Goal: Task Accomplishment & Management: Complete application form

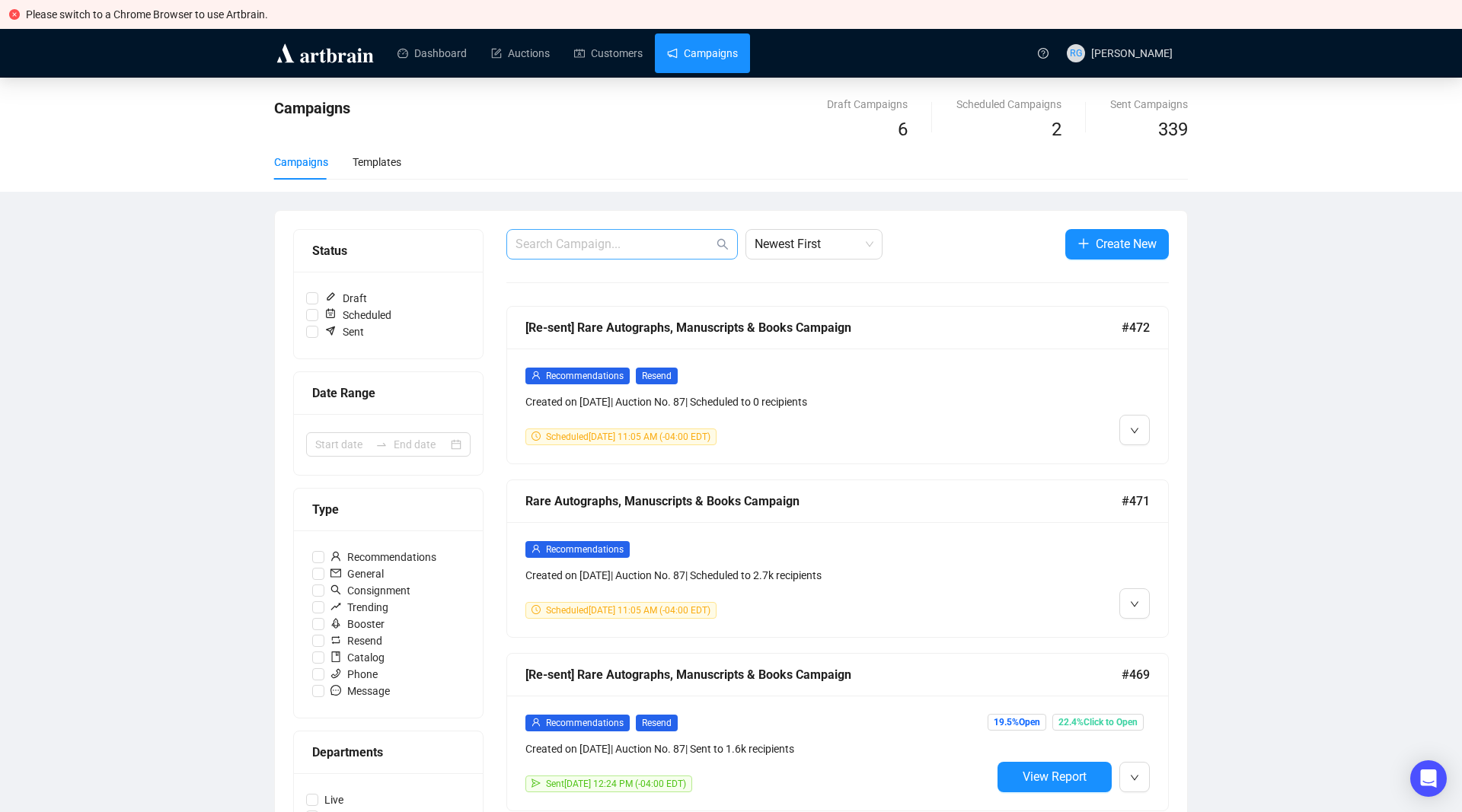
click at [597, 234] on span at bounding box center [622, 245] width 232 height 31
paste input "[EMAIL_ADDRESS][DOMAIN_NAME]"
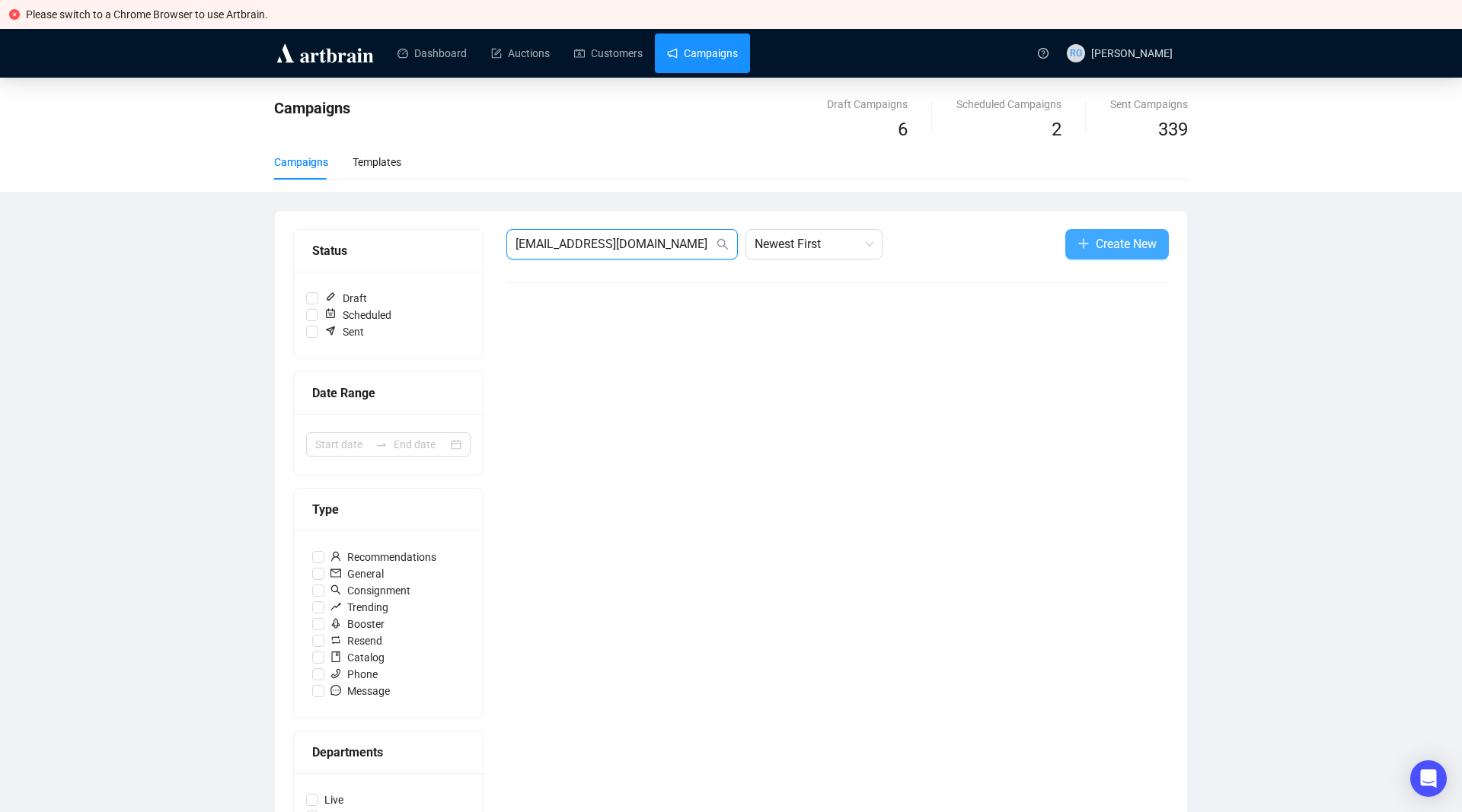
type input "[EMAIL_ADDRESS][DOMAIN_NAME]"
click at [1101, 244] on span "Create New" at bounding box center [1126, 244] width 61 height 19
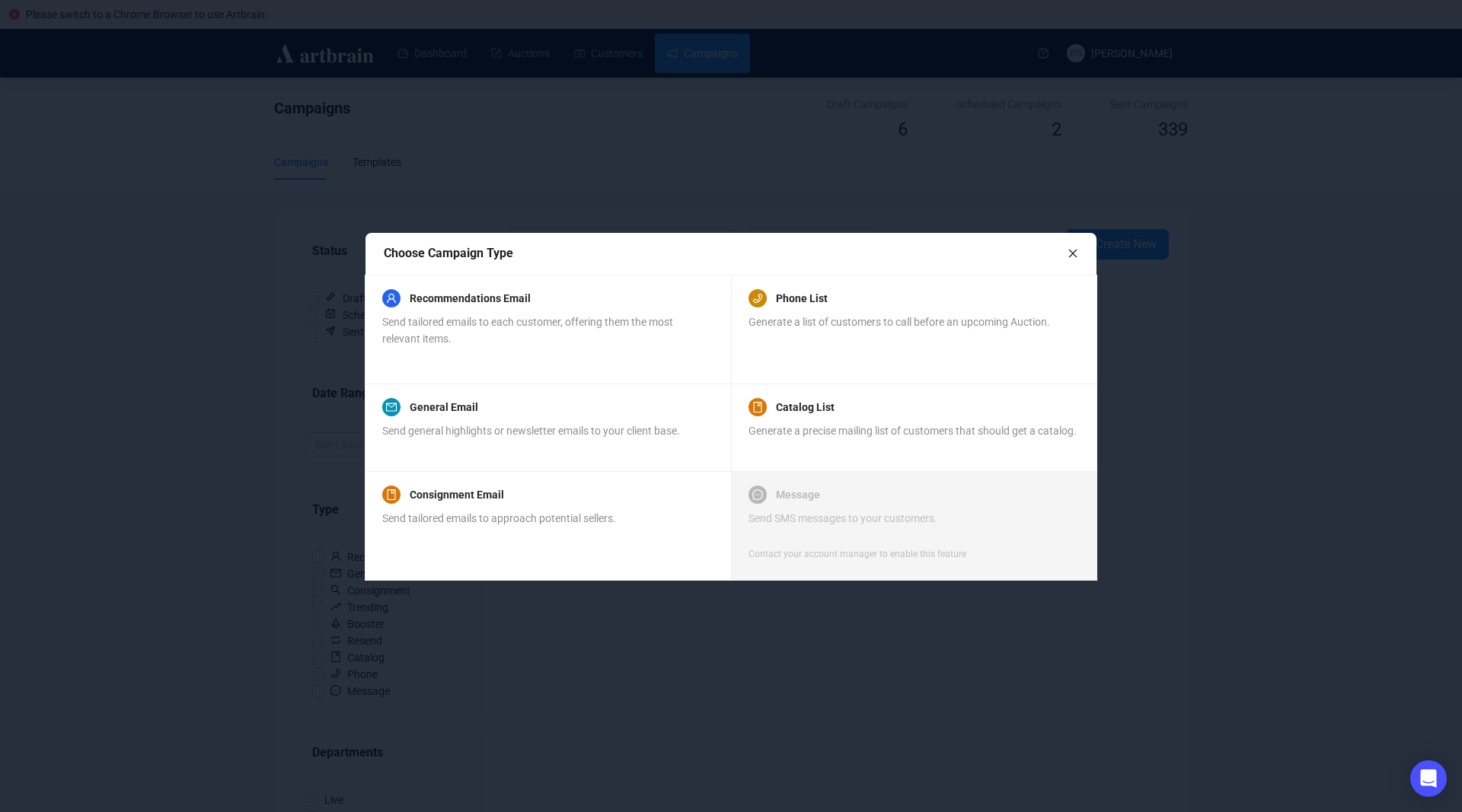
click at [1077, 255] on icon "close" at bounding box center [1073, 254] width 11 height 11
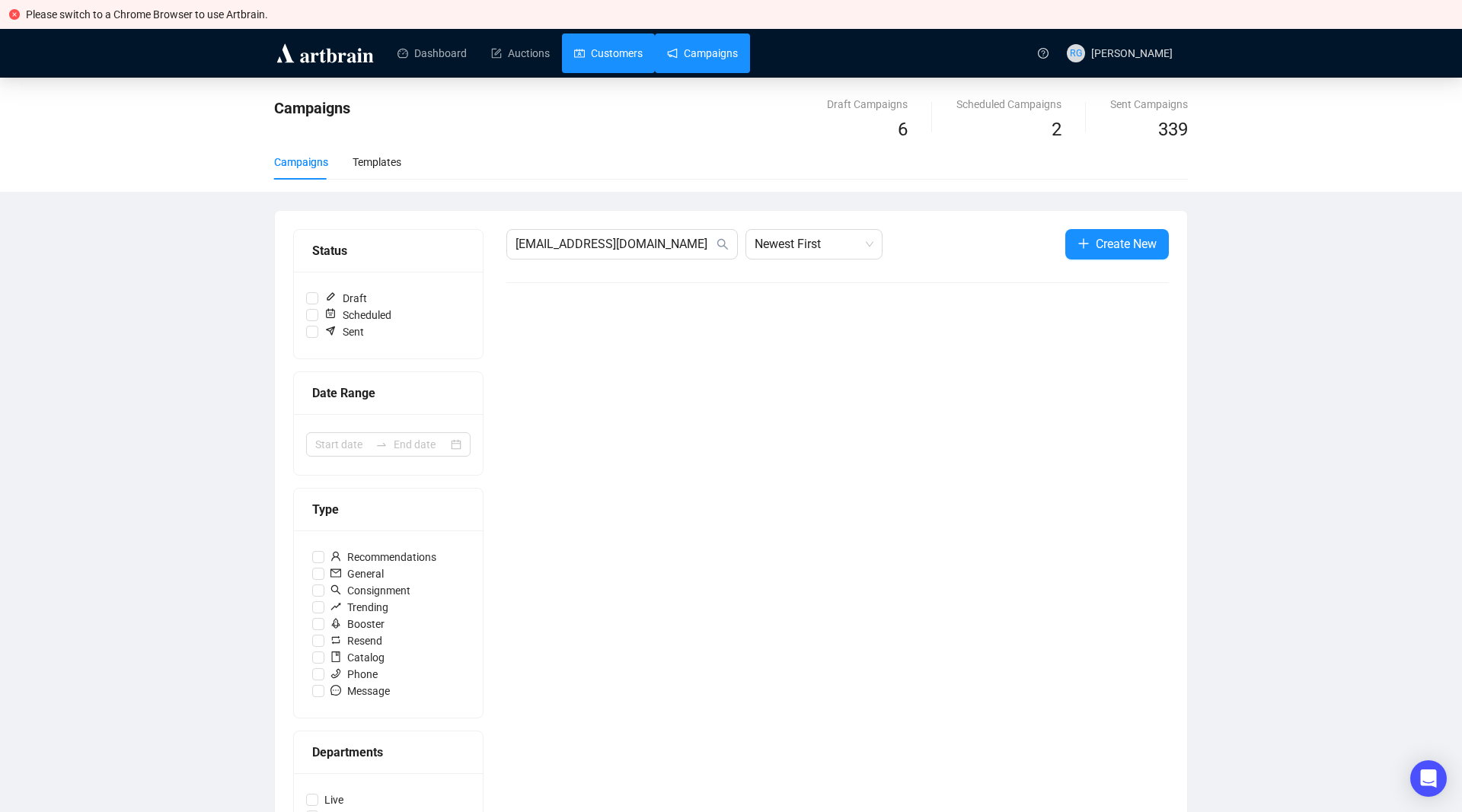
click at [587, 53] on link "Customers" at bounding box center [608, 54] width 68 height 40
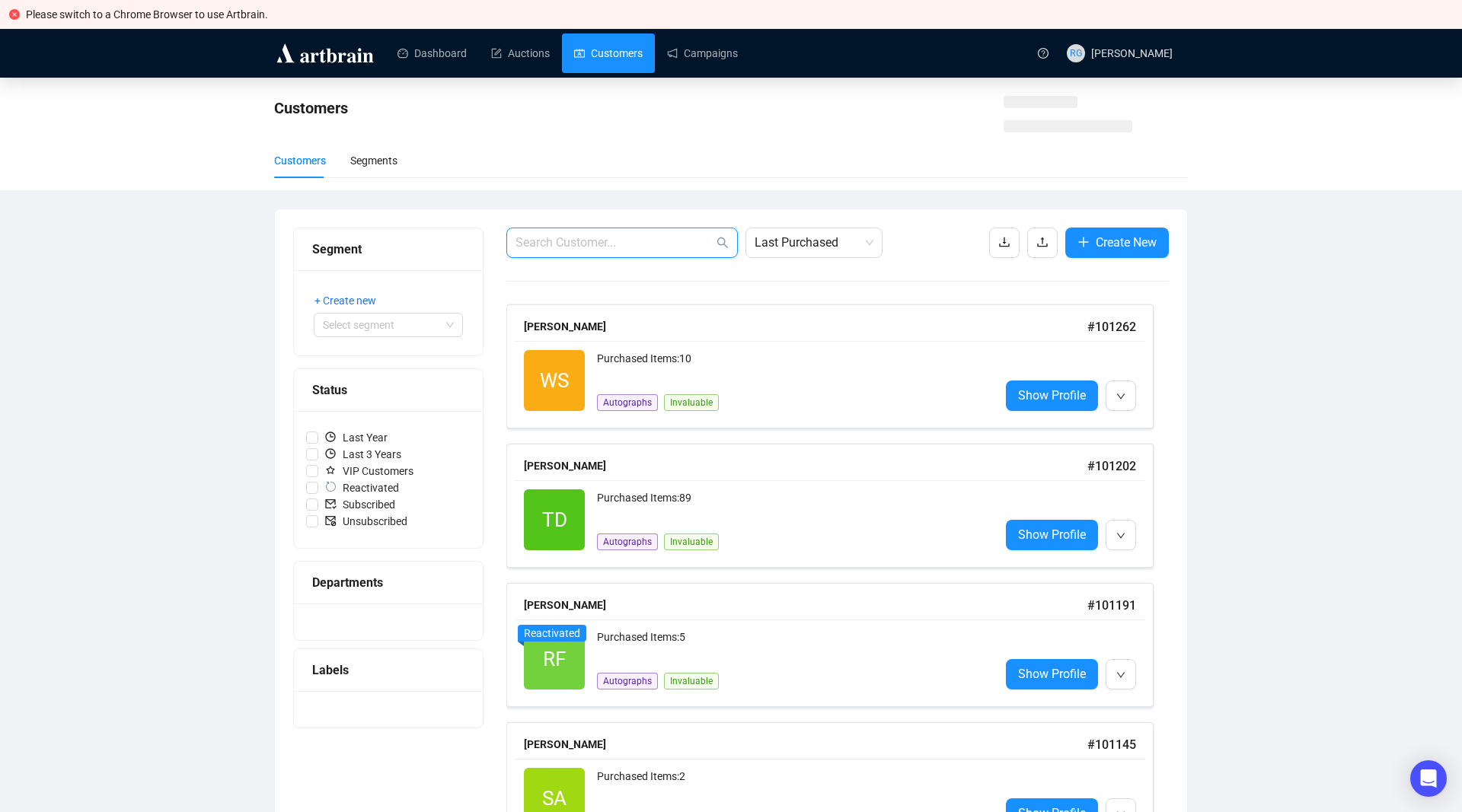
click at [592, 251] on input "text" at bounding box center [614, 243] width 198 height 18
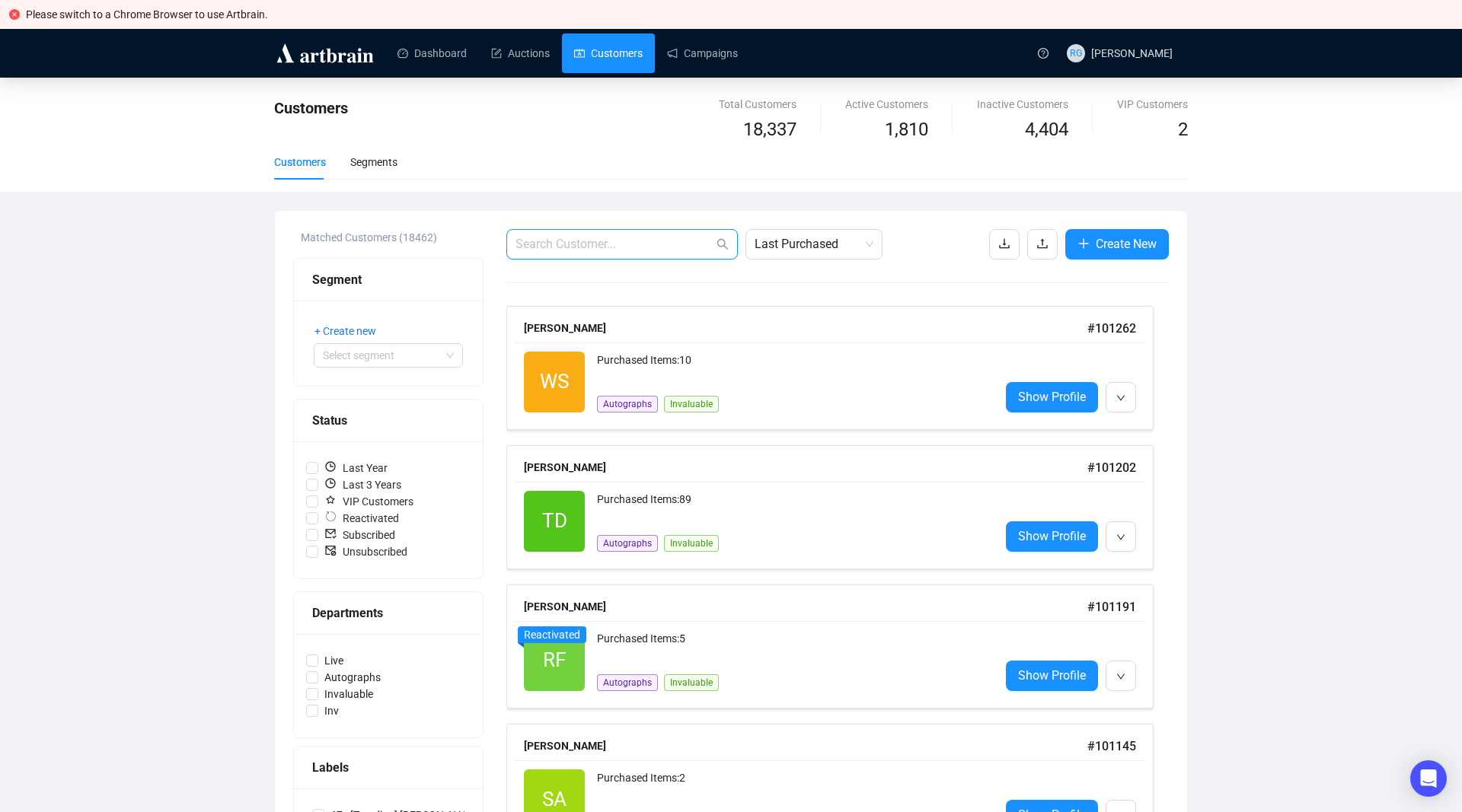
paste input "[EMAIL_ADDRESS][DOMAIN_NAME]"
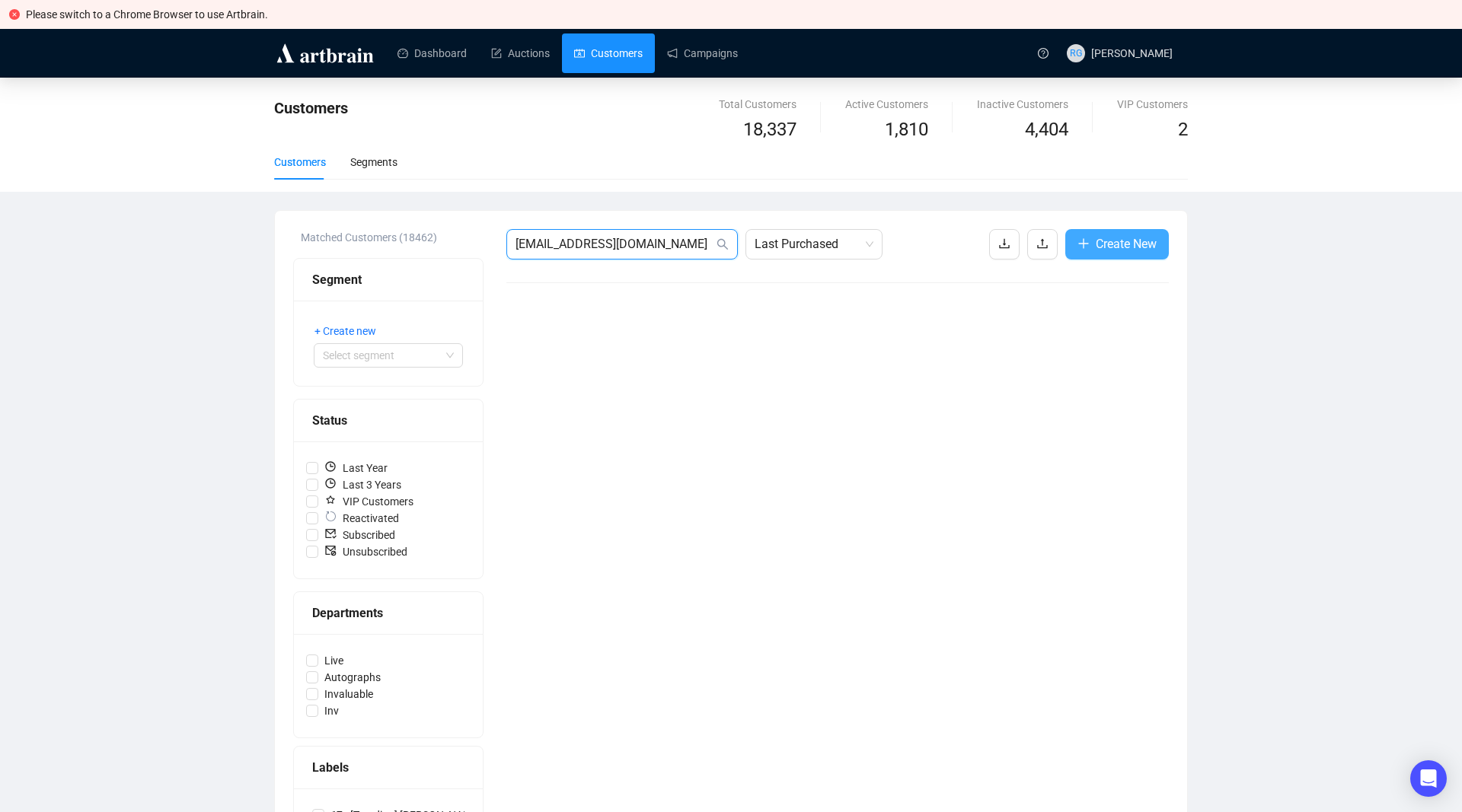
type input "[EMAIL_ADDRESS][DOMAIN_NAME]"
click at [1130, 250] on span "Create New" at bounding box center [1126, 244] width 61 height 19
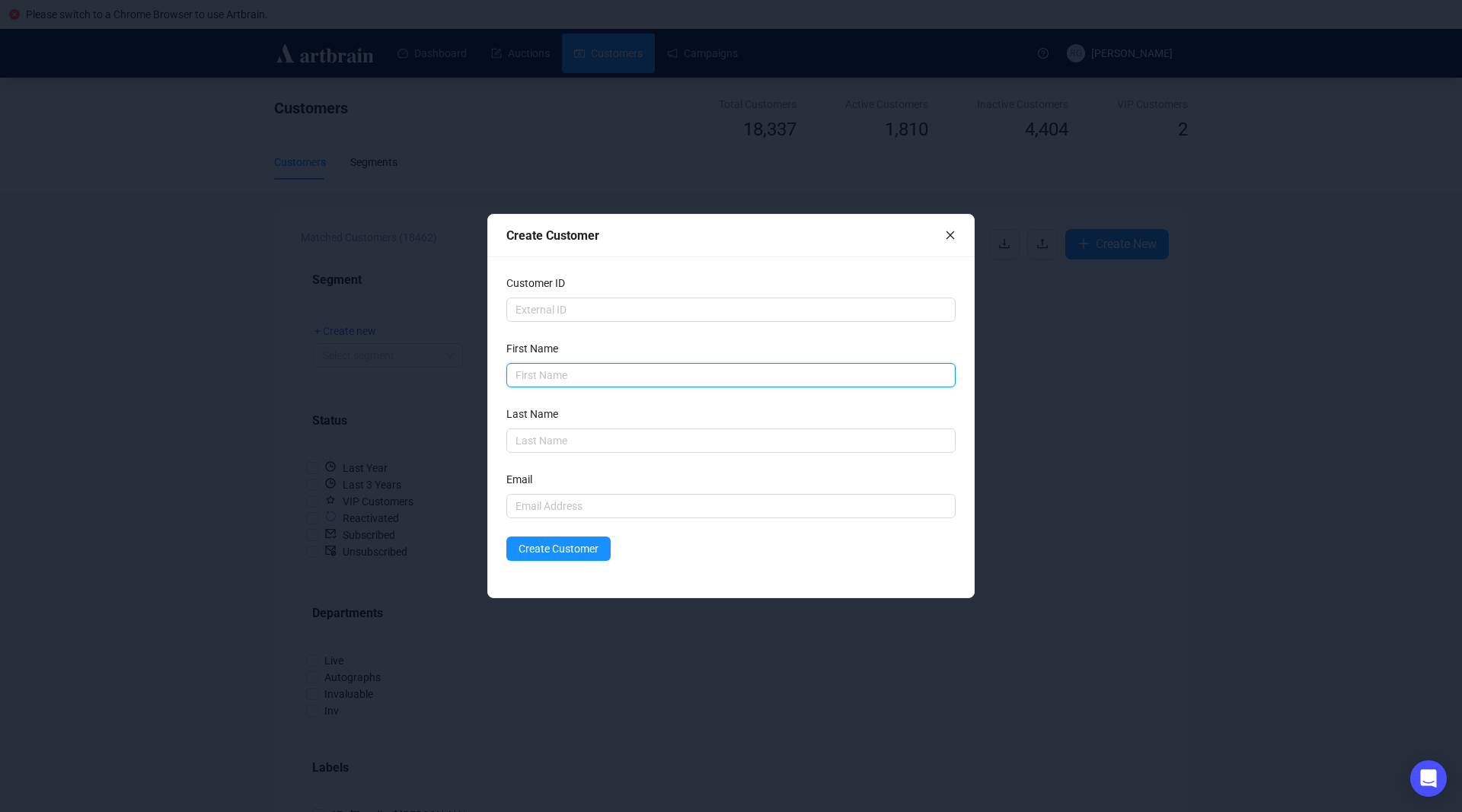
click at [525, 376] on input "text" at bounding box center [731, 376] width 449 height 25
type input "[PERSON_NAME]"
click at [533, 443] on input "text" at bounding box center [731, 441] width 449 height 25
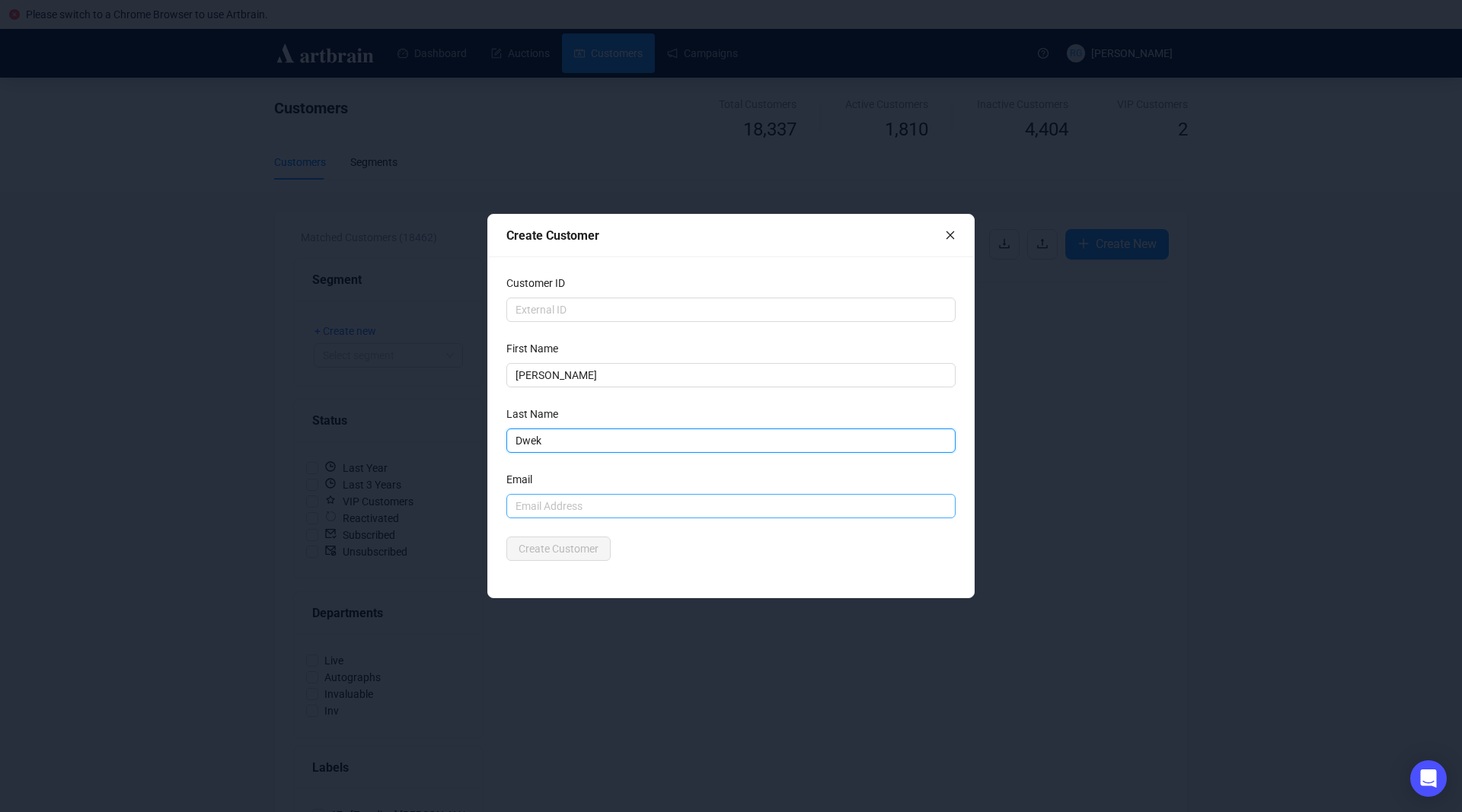
type input "Dwek"
click at [525, 512] on input "text" at bounding box center [731, 506] width 449 height 25
paste input "[EMAIL_ADDRESS][DOMAIN_NAME]"
type input "[EMAIL_ADDRESS][DOMAIN_NAME]"
click at [687, 547] on div "Create Customer" at bounding box center [731, 549] width 449 height 25
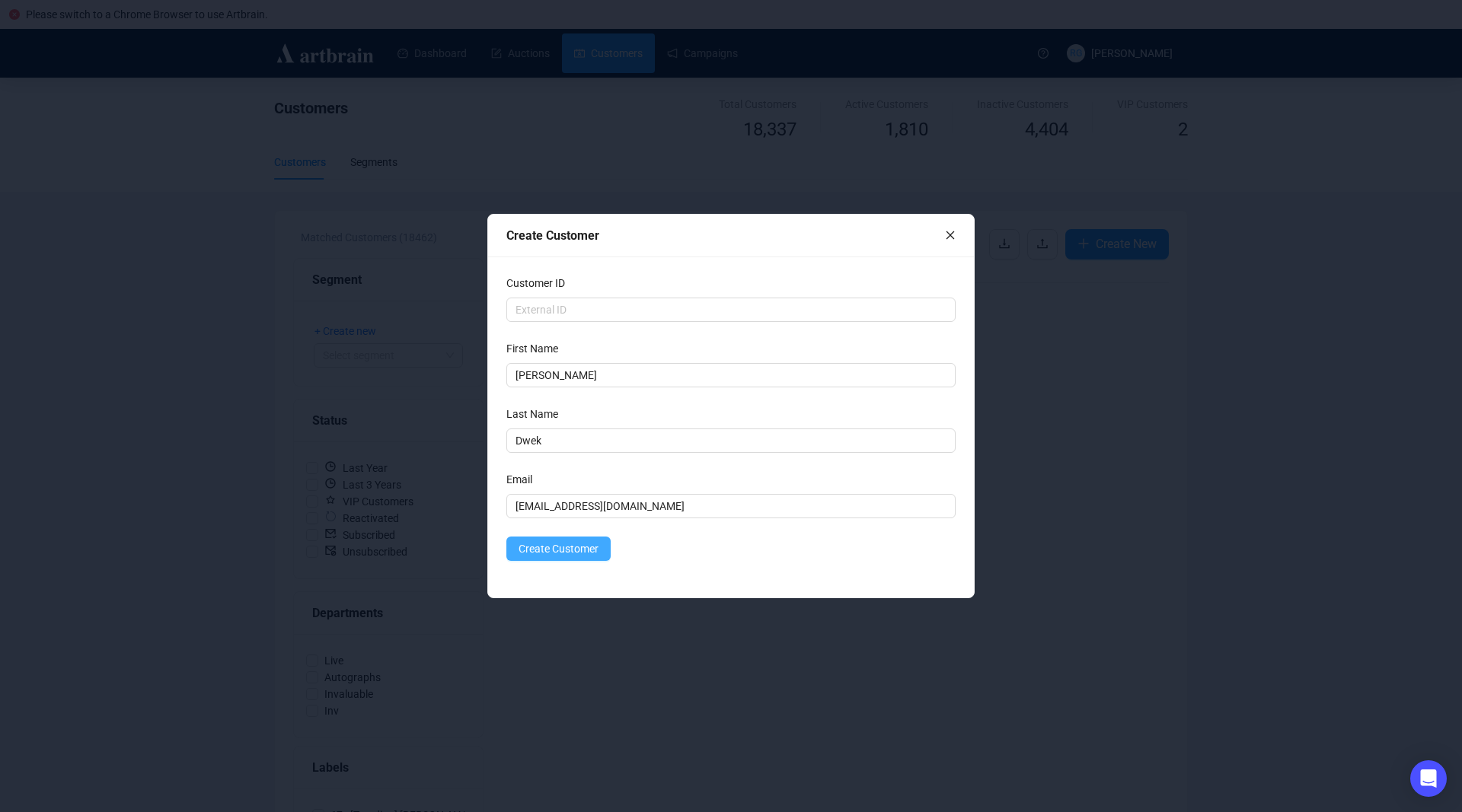
click at [574, 550] on span "Create Customer" at bounding box center [558, 549] width 80 height 17
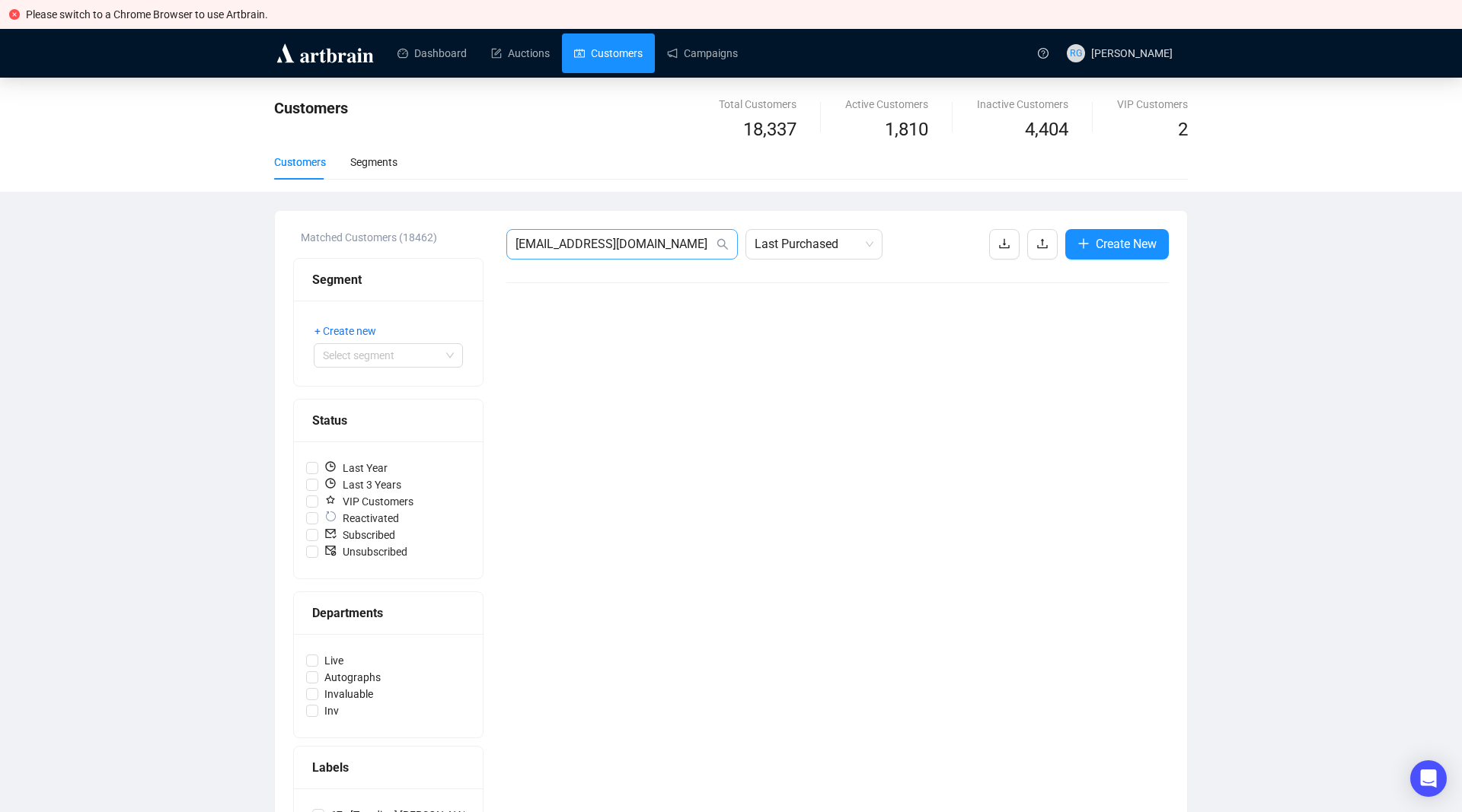
click at [723, 240] on icon "search" at bounding box center [723, 245] width 11 height 11
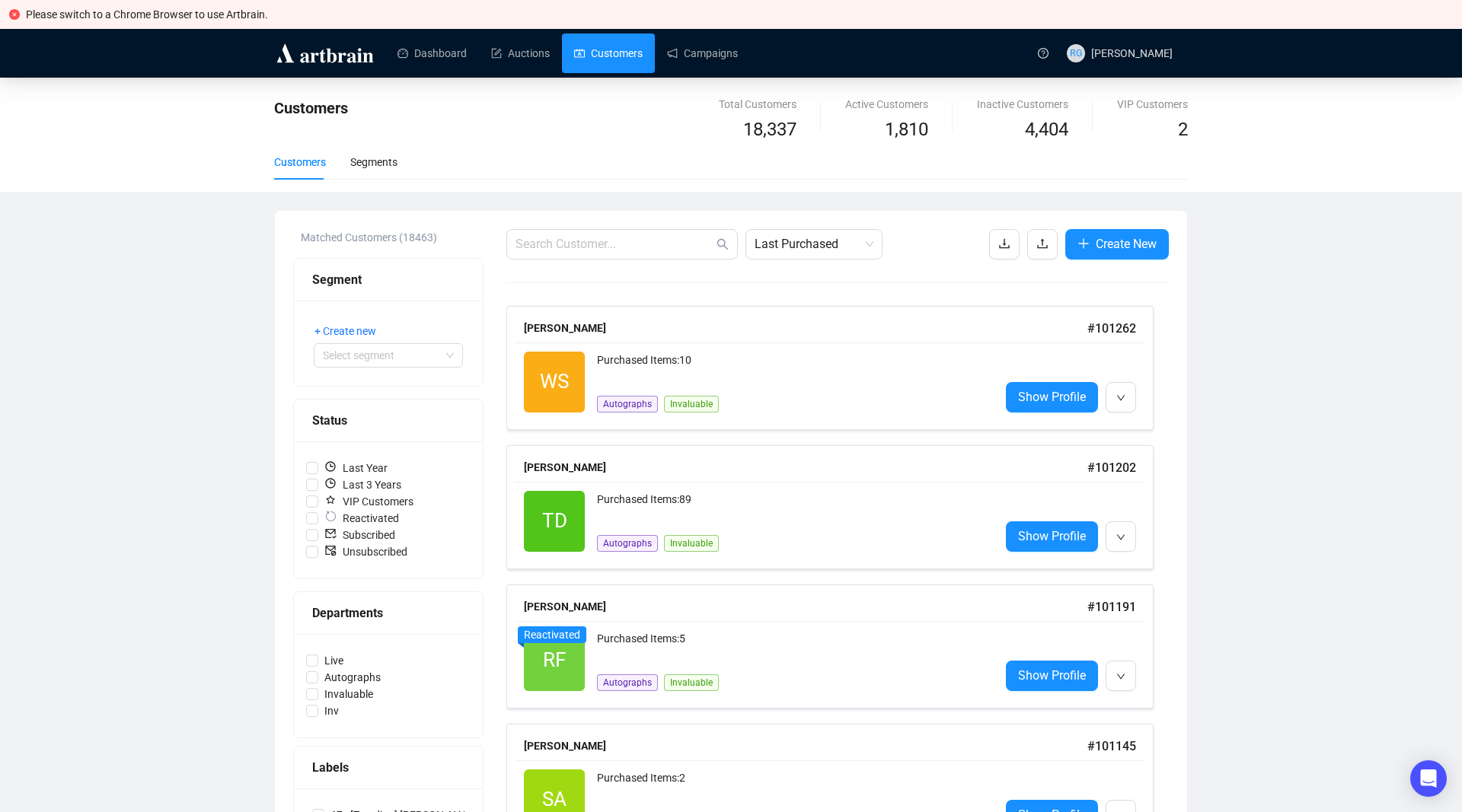
click at [724, 235] on span at bounding box center [723, 245] width 12 height 18
click at [651, 245] on input "text" at bounding box center [614, 245] width 198 height 18
paste input "He is the leading dealer and signed baseballs"
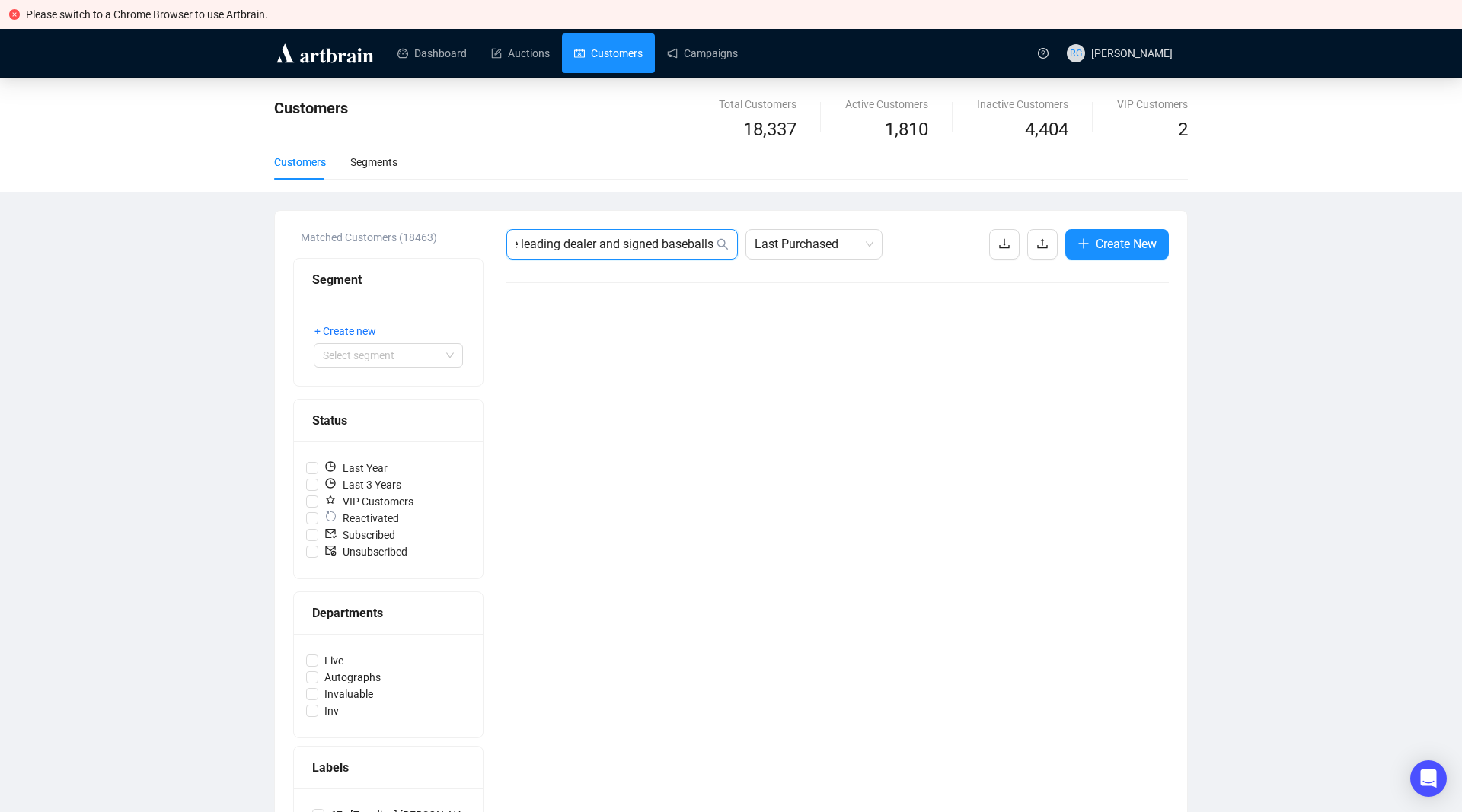
type input "He is the leading dealer and signed baseballs"
drag, startPoint x: 715, startPoint y: 240, endPoint x: 440, endPoint y: 223, distance: 275.5
click at [713, 250] on span "He is the leading dealer and signed baseballs" at bounding box center [622, 245] width 232 height 31
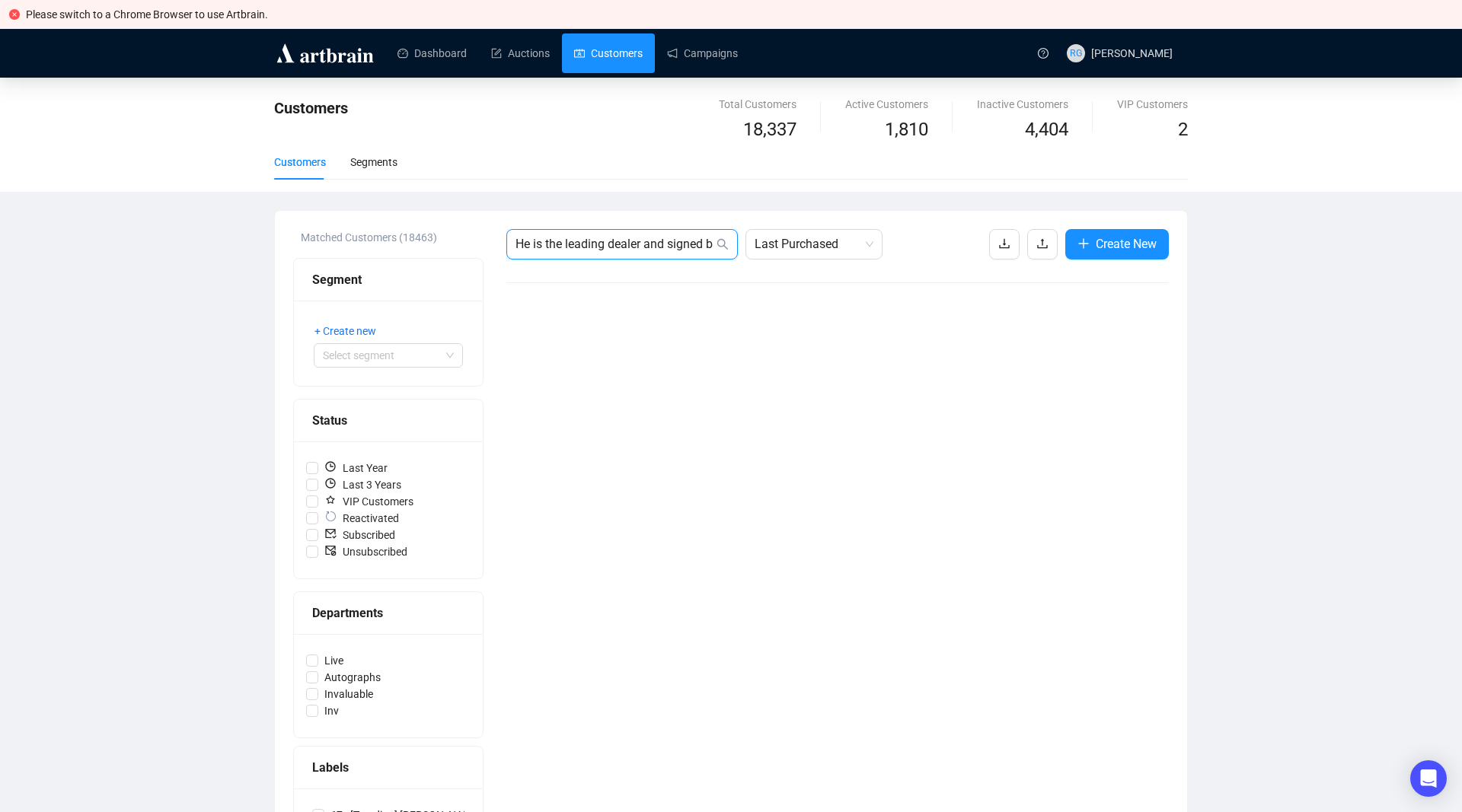
drag, startPoint x: 712, startPoint y: 245, endPoint x: 393, endPoint y: 219, distance: 320.1
click at [515, 235] on input "He is the leading dealer and signed baseballs" at bounding box center [614, 245] width 198 height 18
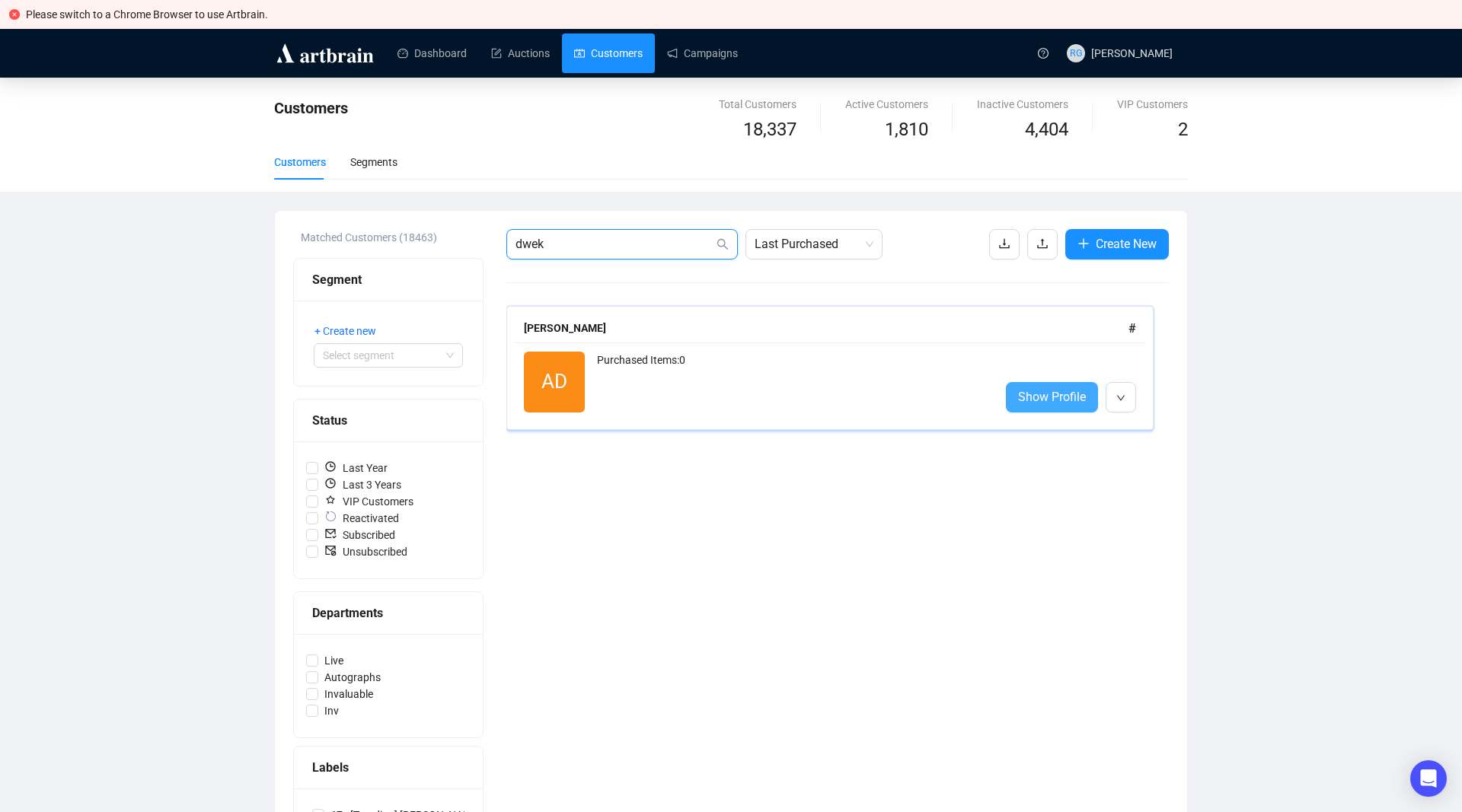
type input "dwek"
click at [1031, 399] on span "Show Profile" at bounding box center [1052, 396] width 68 height 19
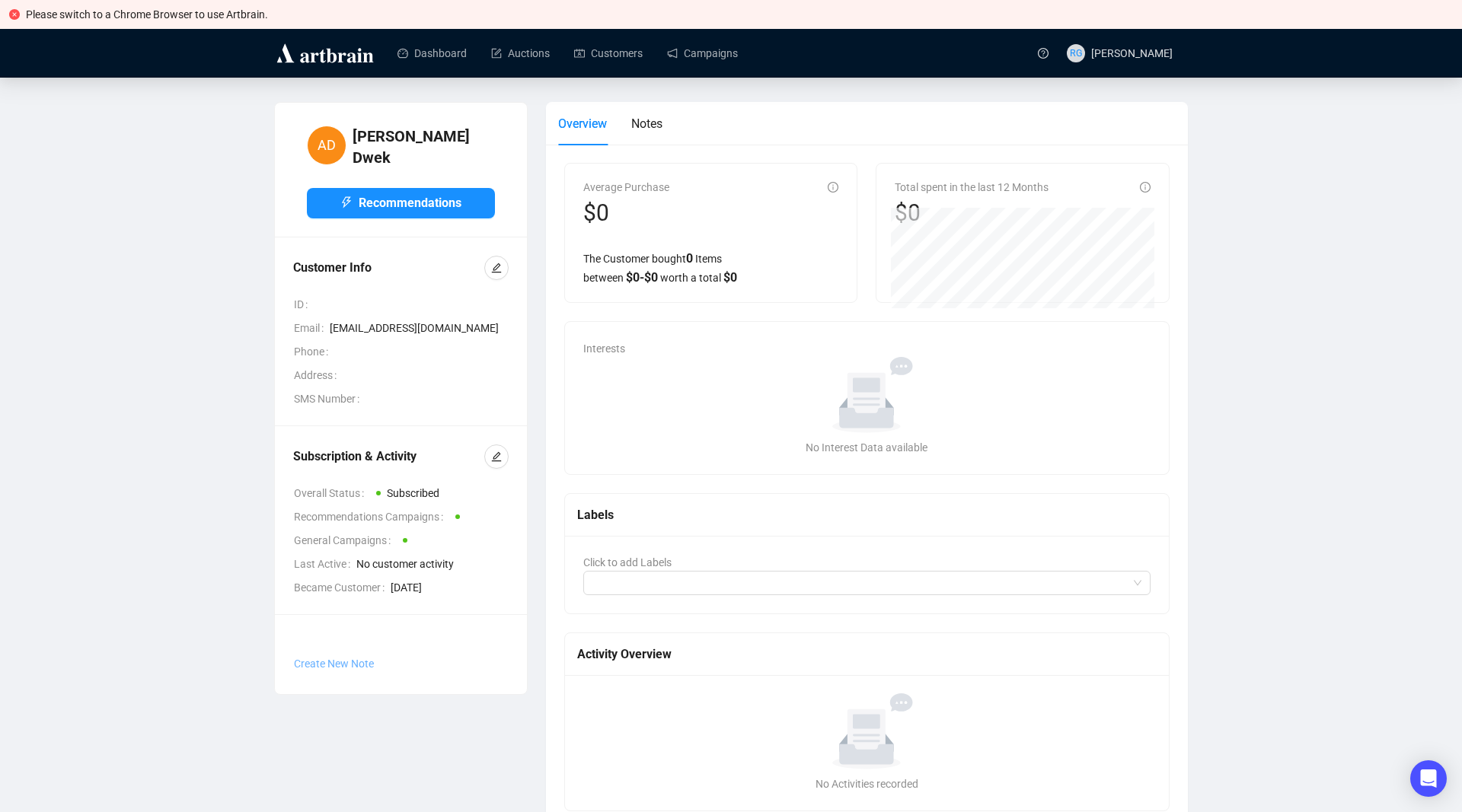
click at [342, 658] on span "Create New Note" at bounding box center [334, 664] width 80 height 12
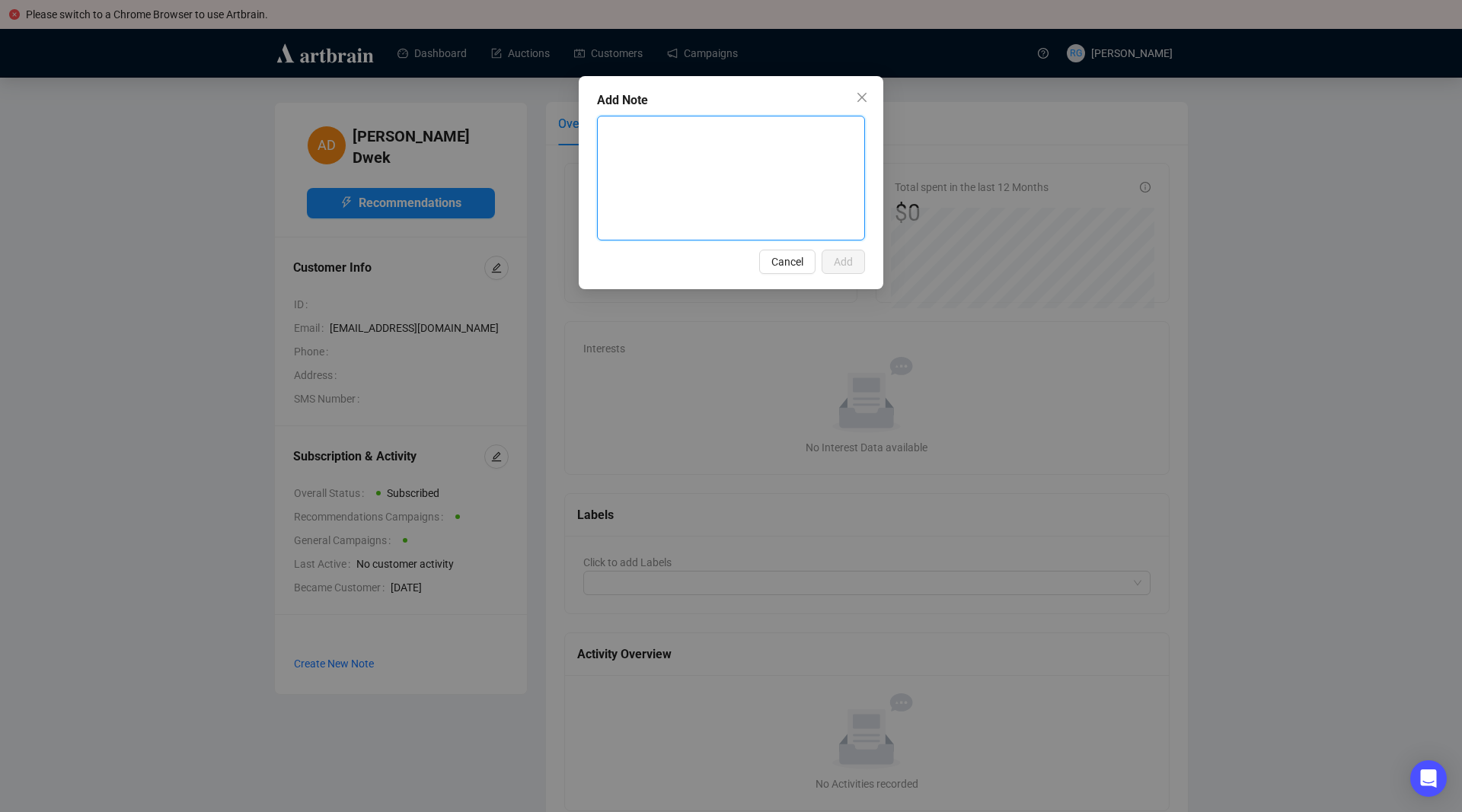
click at [621, 136] on textarea at bounding box center [730, 178] width 266 height 123
type textarea "F"
type textarea "Fr"
type textarea "Fro"
type textarea "From"
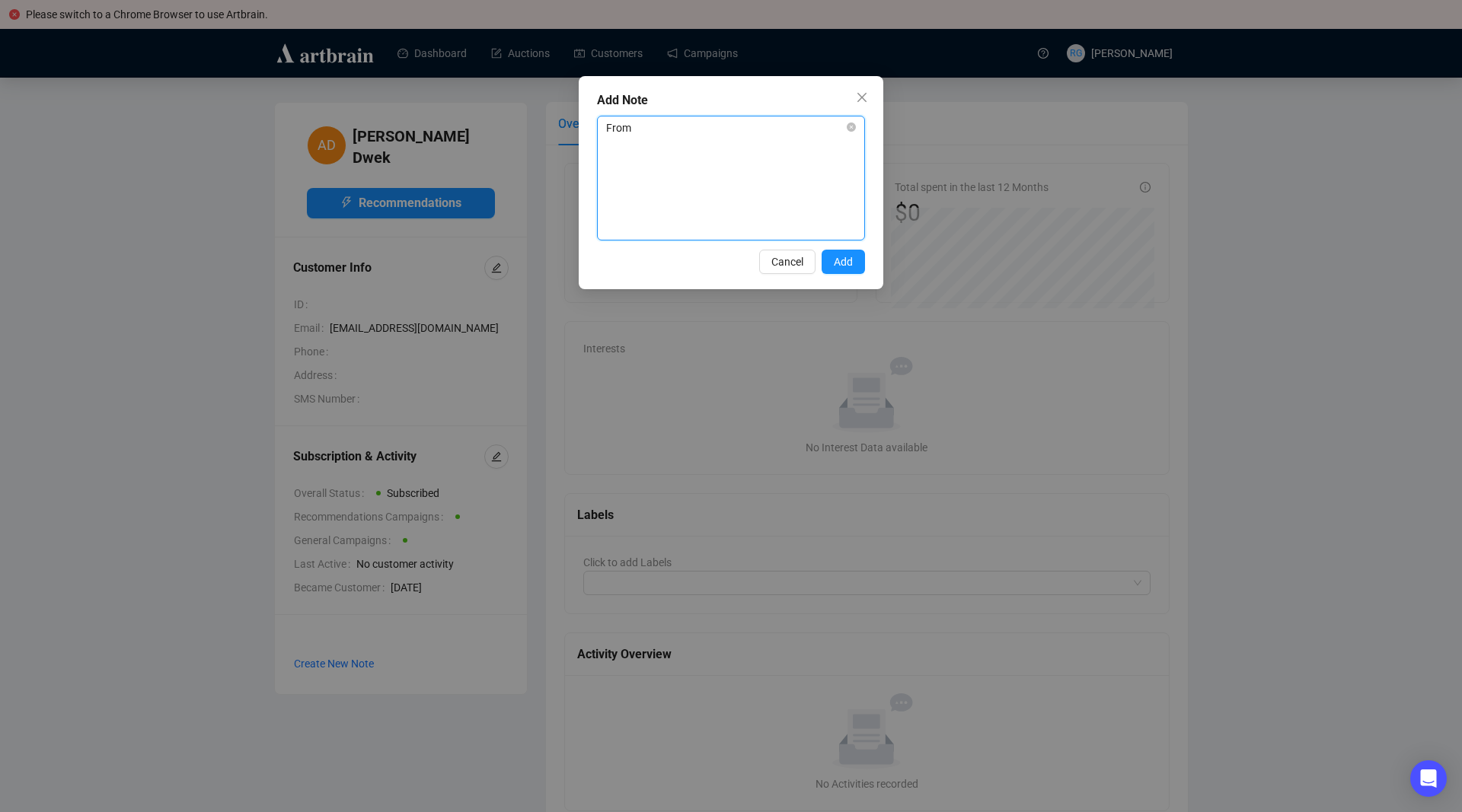
type textarea "From"
type textarea "From J"
type textarea "From Jo"
type textarea "From Joh"
type textarea "From [PERSON_NAME]"
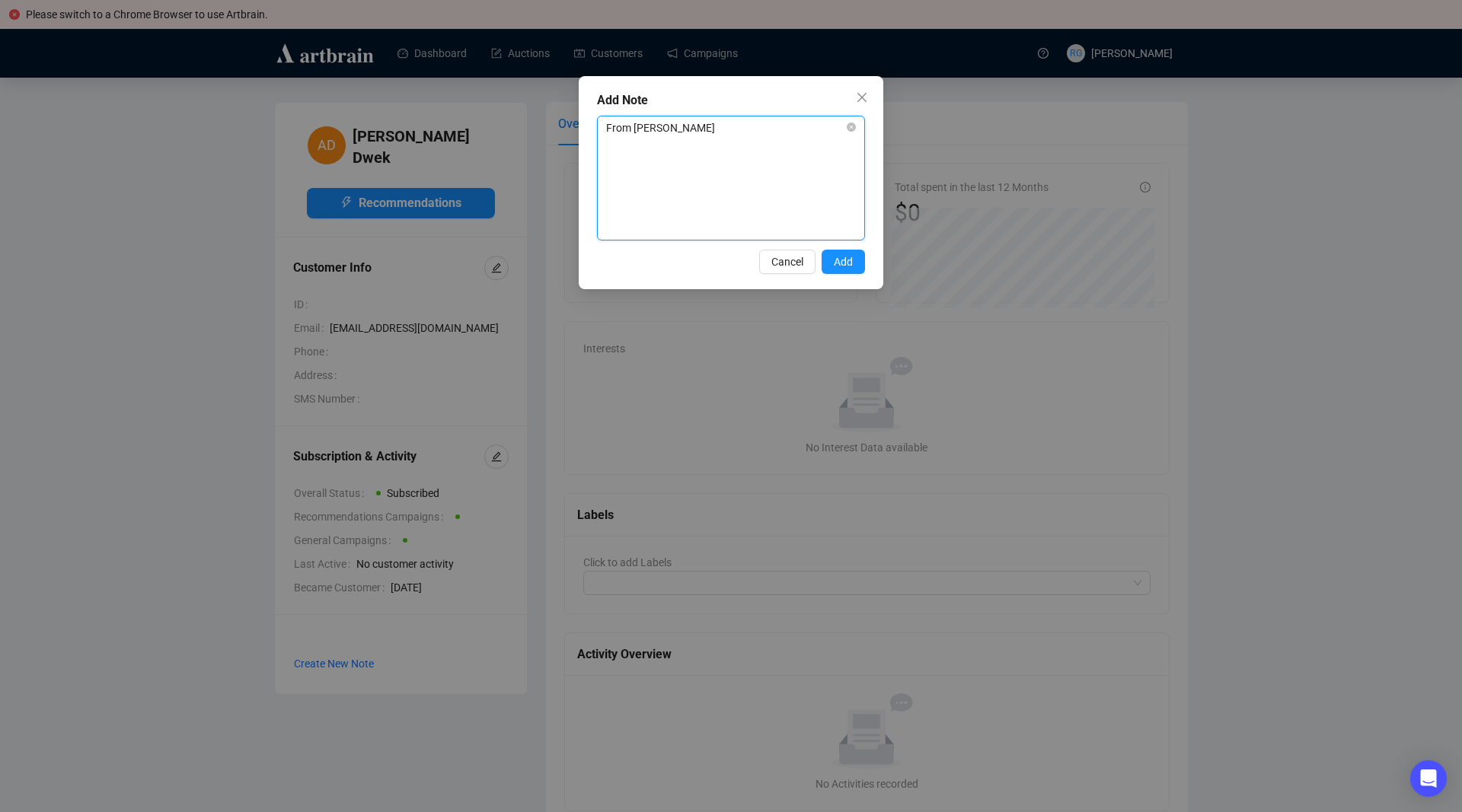
type textarea "From [PERSON_NAME]:"
type textarea "From [PERSON_NAME]: ""
paste textarea "He is the leading dealer and signed baseballs"
type textarea "From [PERSON_NAME]: "He is the leading dealer and signed baseballs"
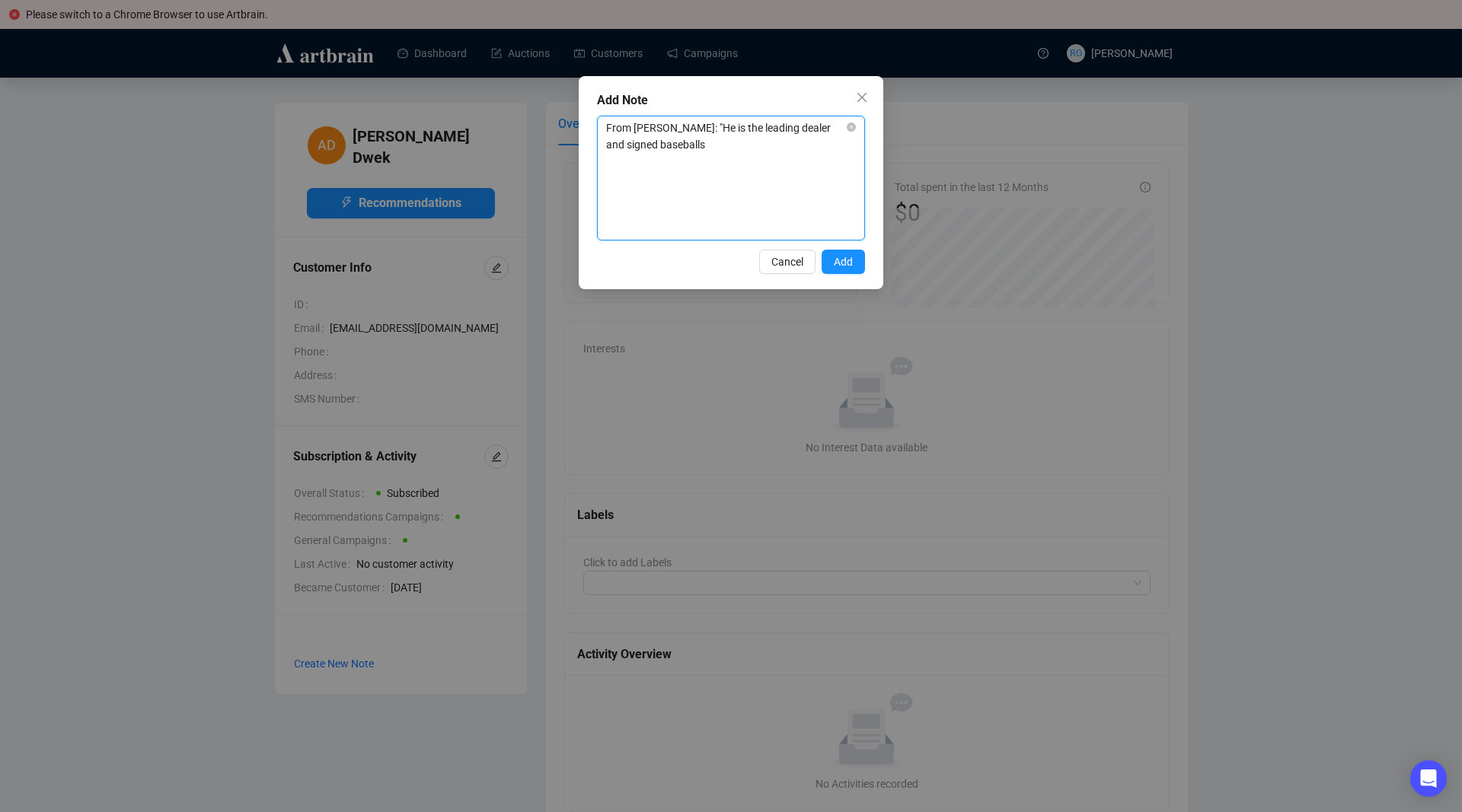
type textarea "From [PERSON_NAME]: "He is the leading dealer and signed baseball"
type textarea "From [PERSON_NAME]: "He is the leading dealer and signed baseballs"
type textarea "From [PERSON_NAME]: "He is the leading dealer and signed baseballs""
drag, startPoint x: 795, startPoint y: 128, endPoint x: 781, endPoint y: 128, distance: 14.0
click at [781, 128] on textarea "From [PERSON_NAME]: "He is the leading dealer and signed baseballs"" at bounding box center [730, 178] width 266 height 123
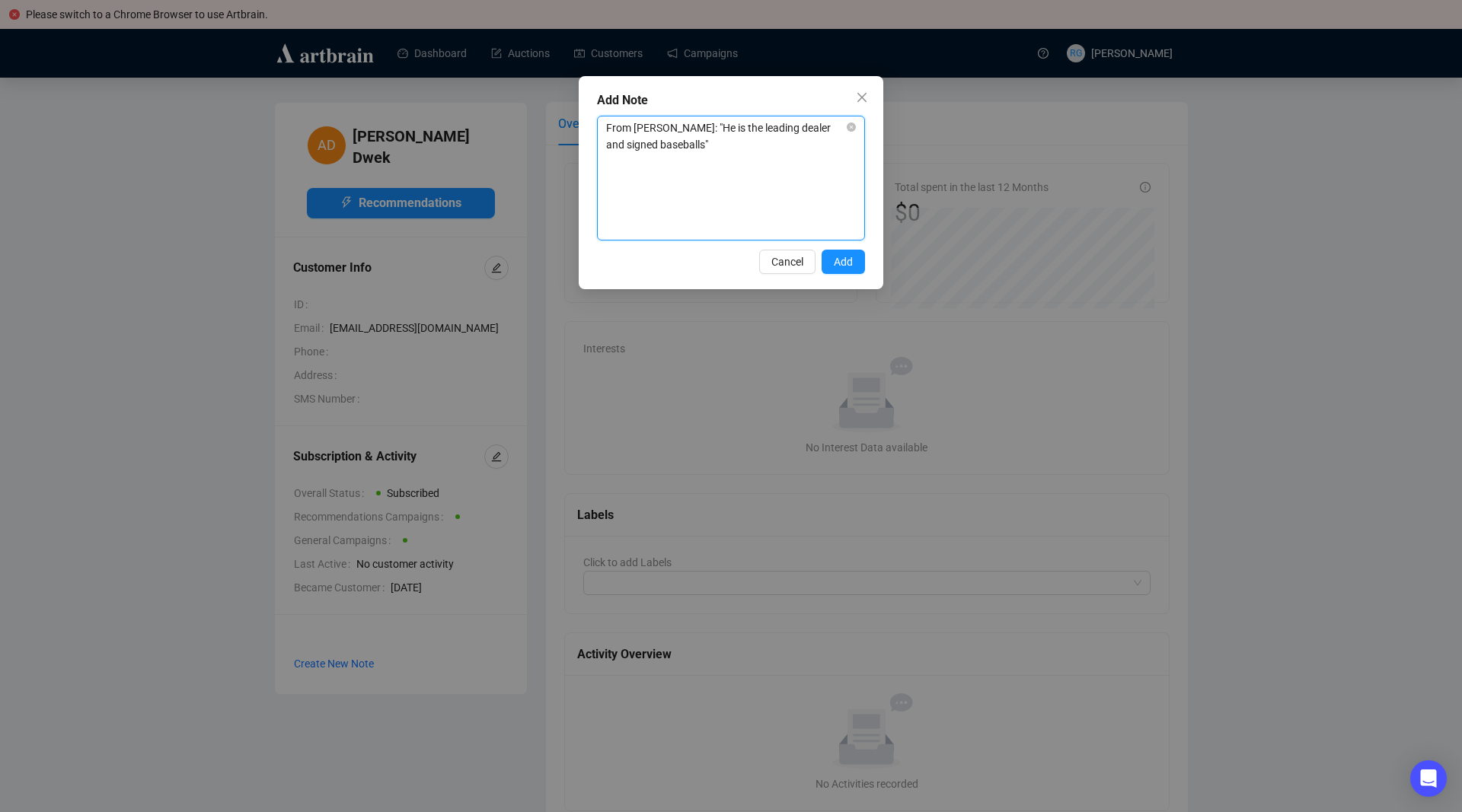
type textarea "From [PERSON_NAME]: "He is the leading dealer o signed baseballs""
type textarea "From [PERSON_NAME]: "He is the leading dealer of signed baseballs""
click at [851, 264] on span "Add" at bounding box center [843, 262] width 19 height 17
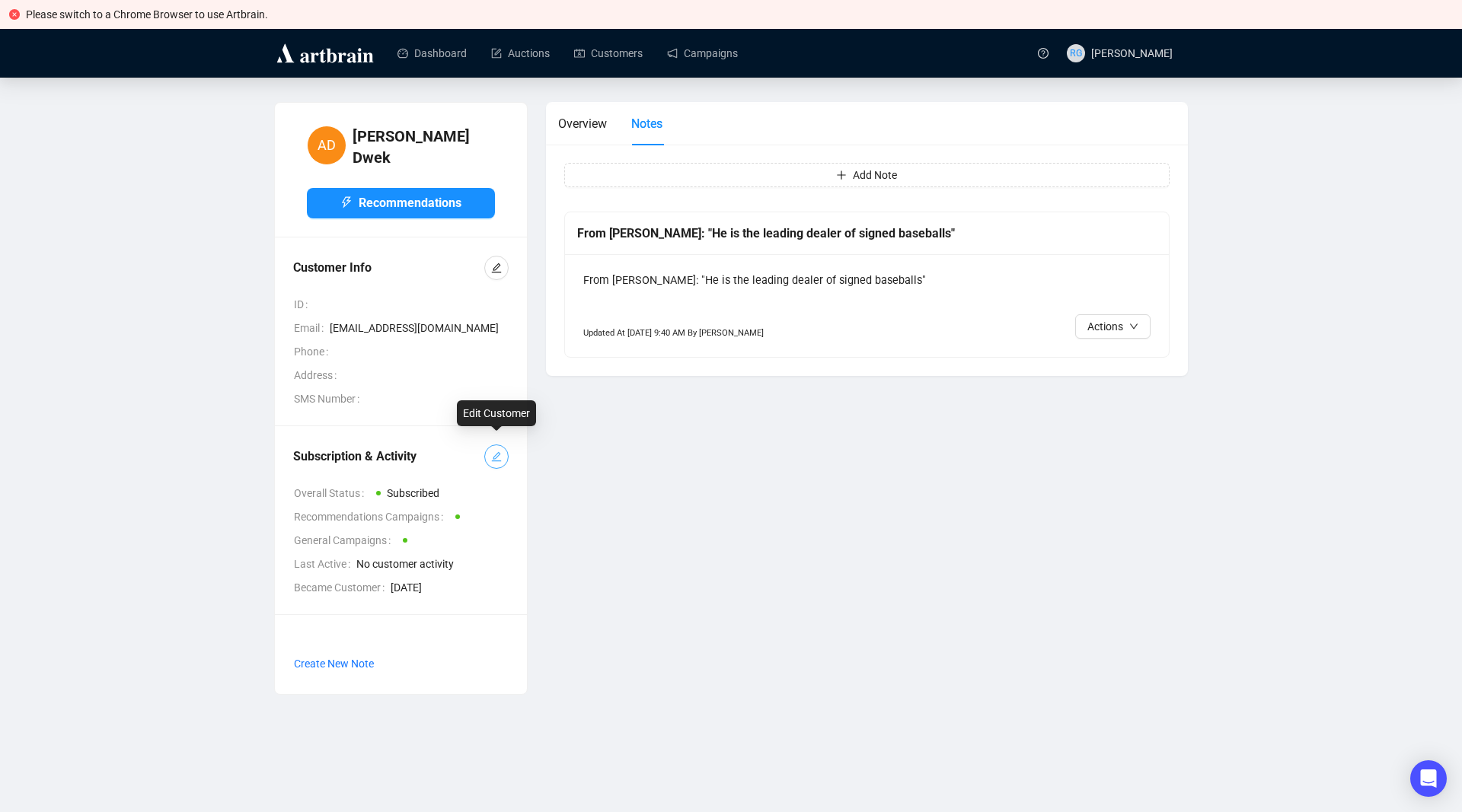
click at [499, 452] on icon "edit" at bounding box center [496, 457] width 10 height 10
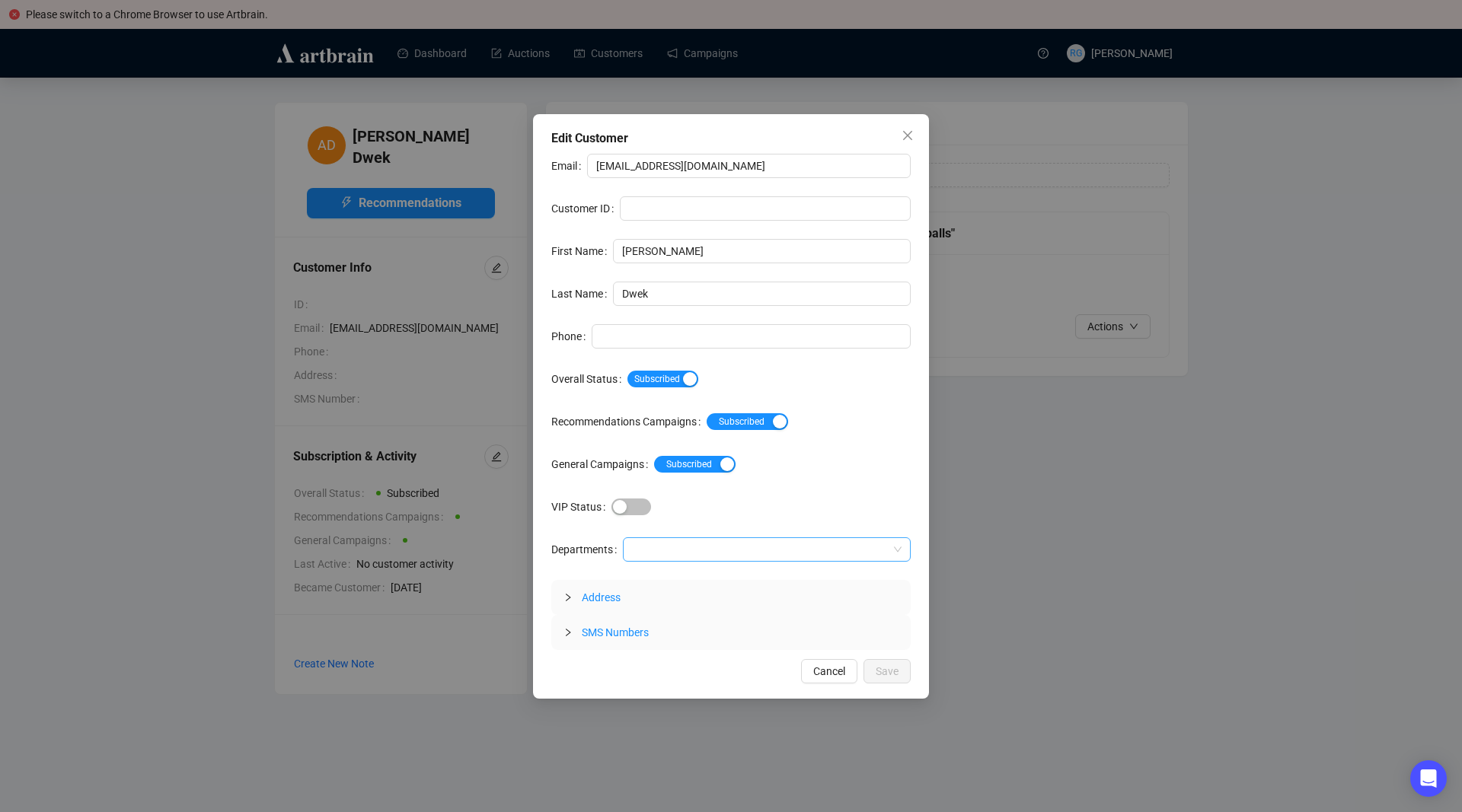
click at [637, 547] on div at bounding box center [759, 550] width 265 height 21
click at [650, 606] on div "Autographs" at bounding box center [766, 604] width 264 height 17
click at [883, 679] on span "Save" at bounding box center [887, 672] width 23 height 17
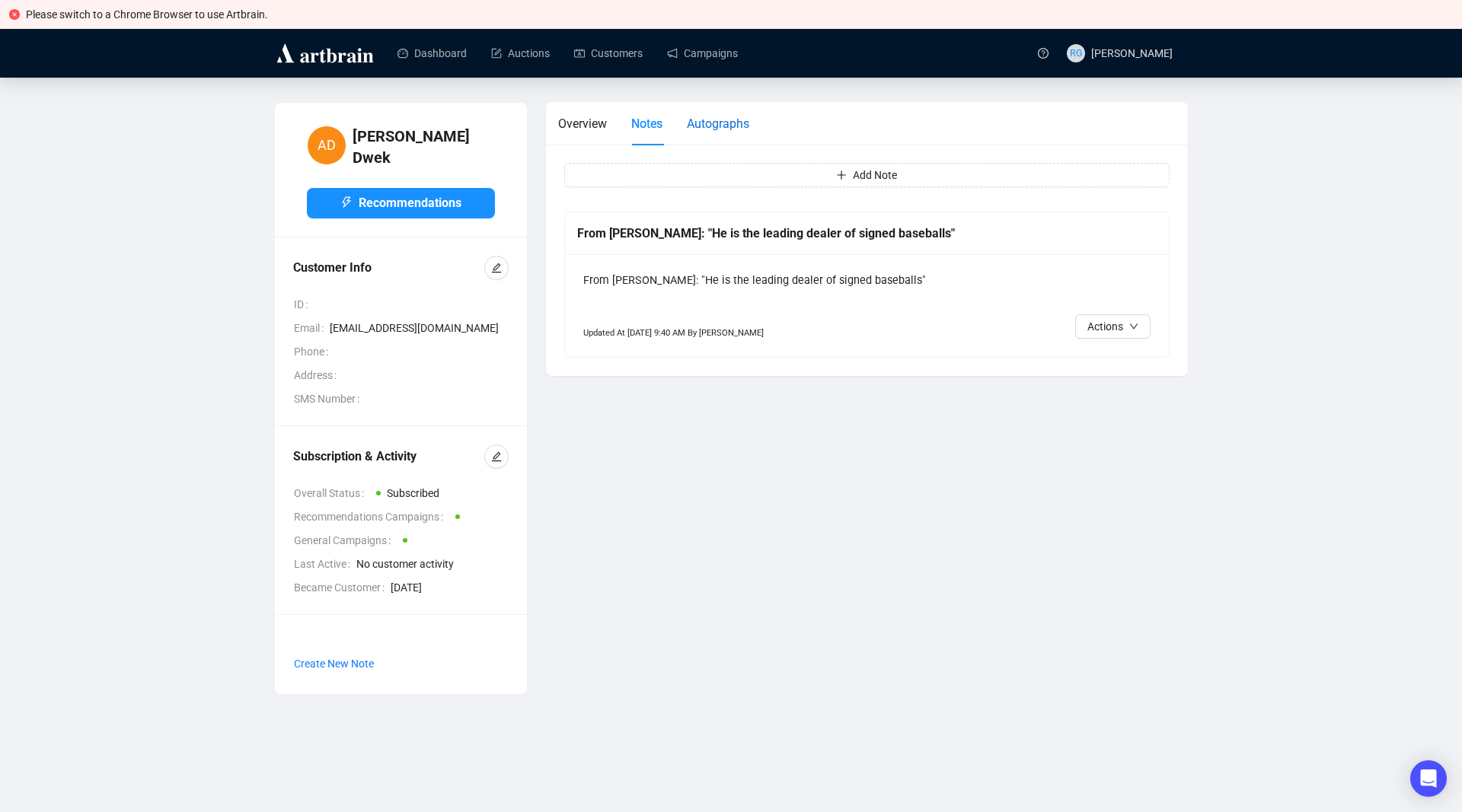
click at [709, 131] on span "Autographs" at bounding box center [717, 123] width 62 height 15
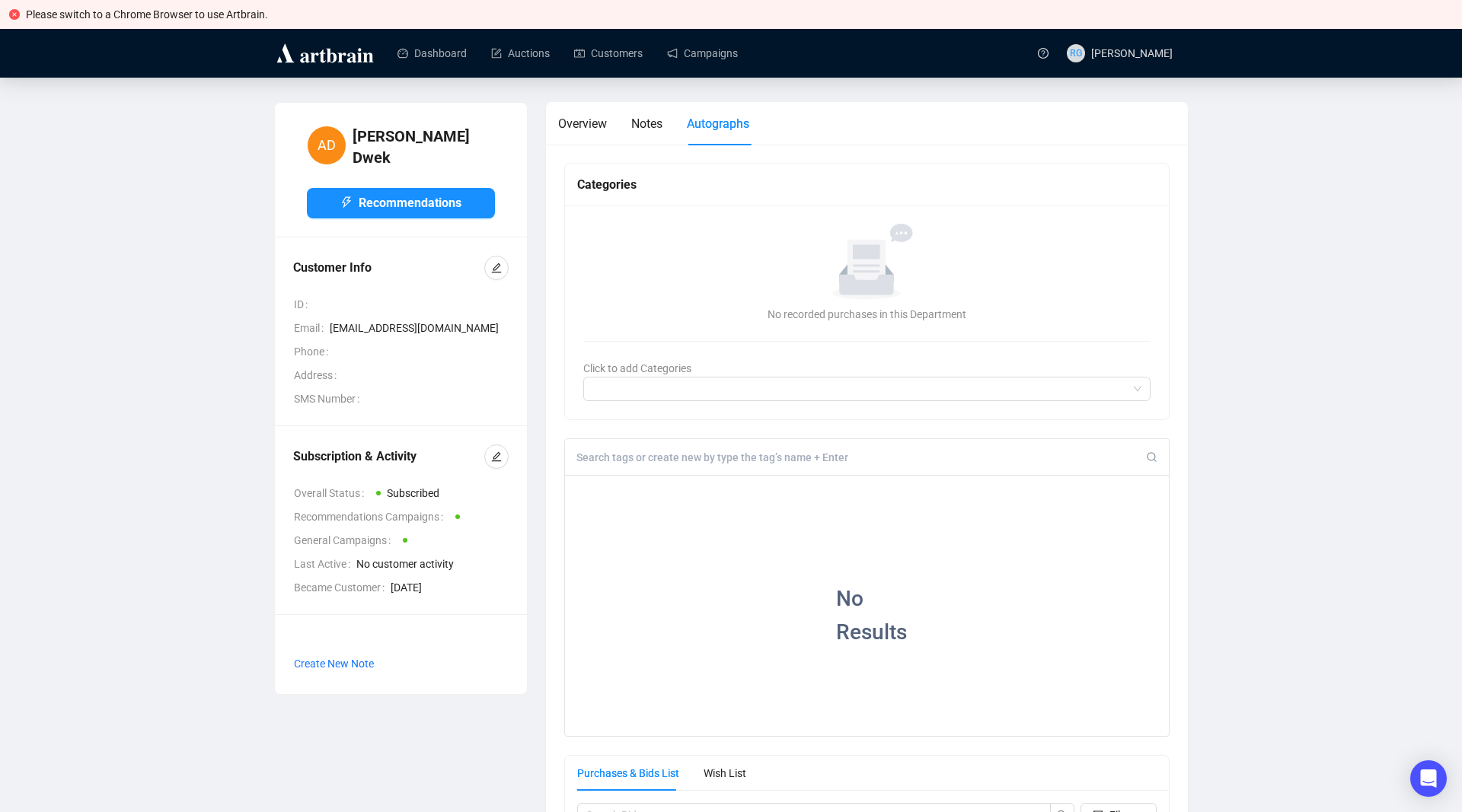
click at [648, 459] on input at bounding box center [861, 458] width 570 height 14
type input "b"
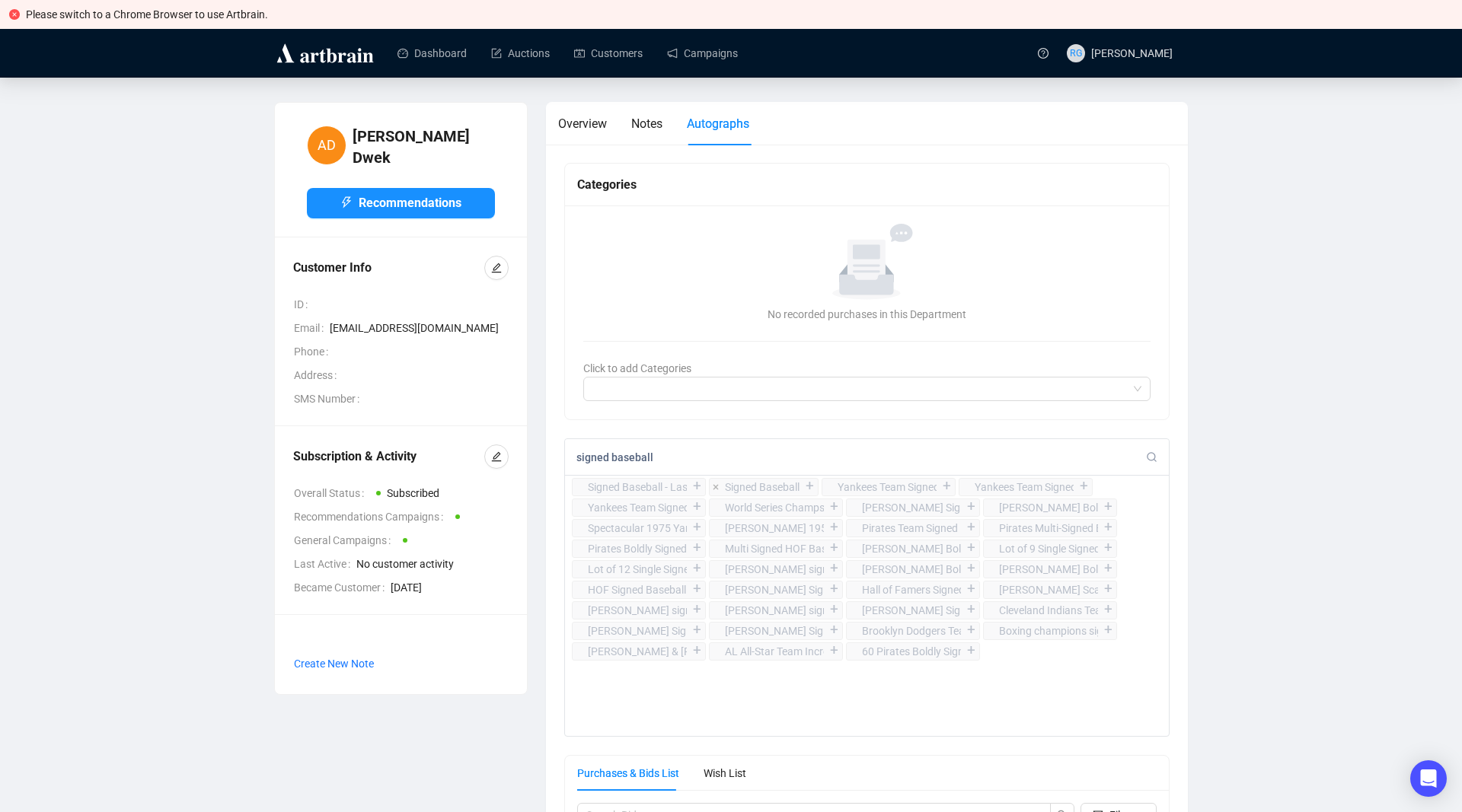
type input "signed baseball"
click at [809, 486] on div "+" at bounding box center [809, 486] width 17 height 15
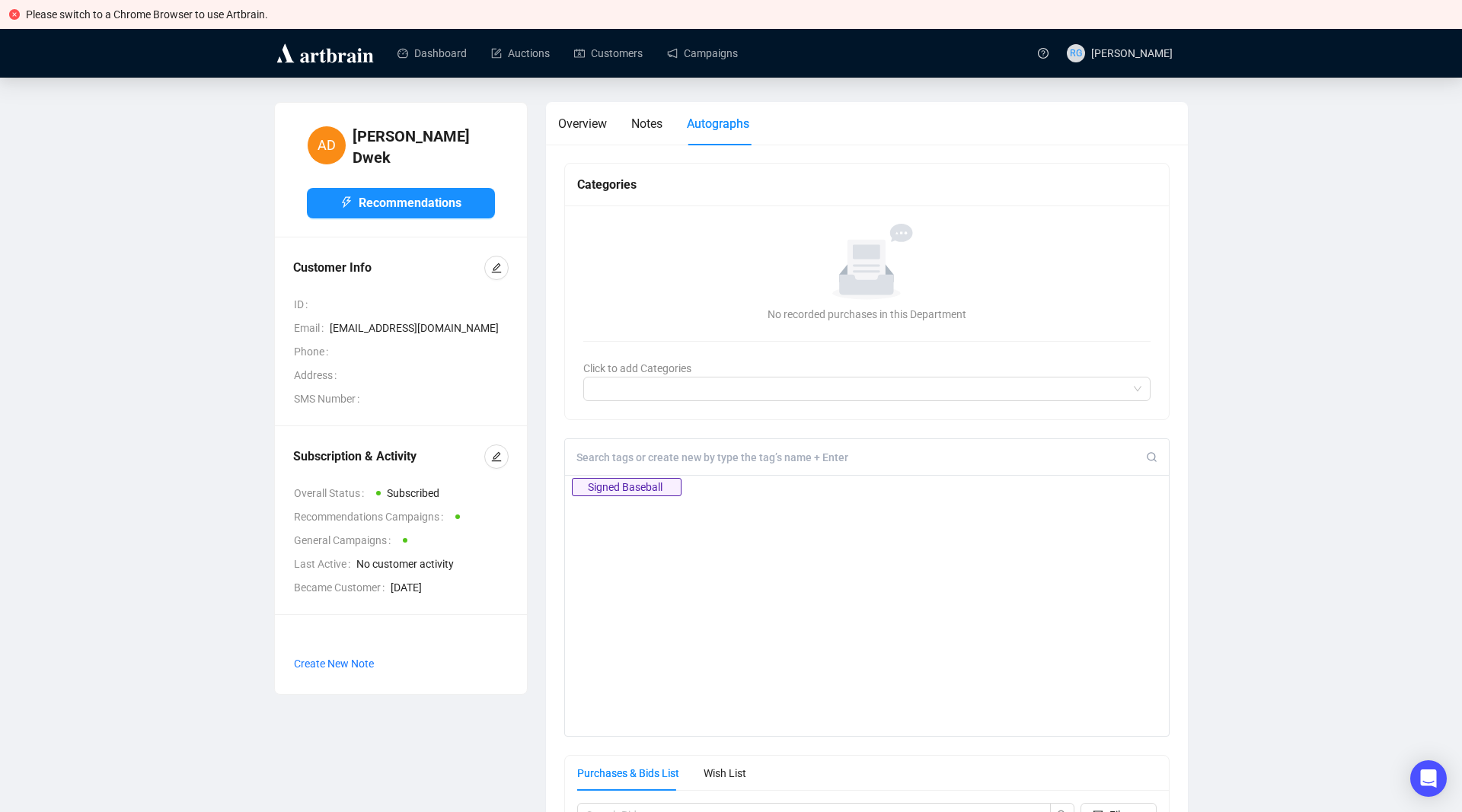
click at [798, 465] on input at bounding box center [861, 458] width 570 height 14
type input "signed baseball"
click at [838, 453] on input at bounding box center [861, 458] width 570 height 14
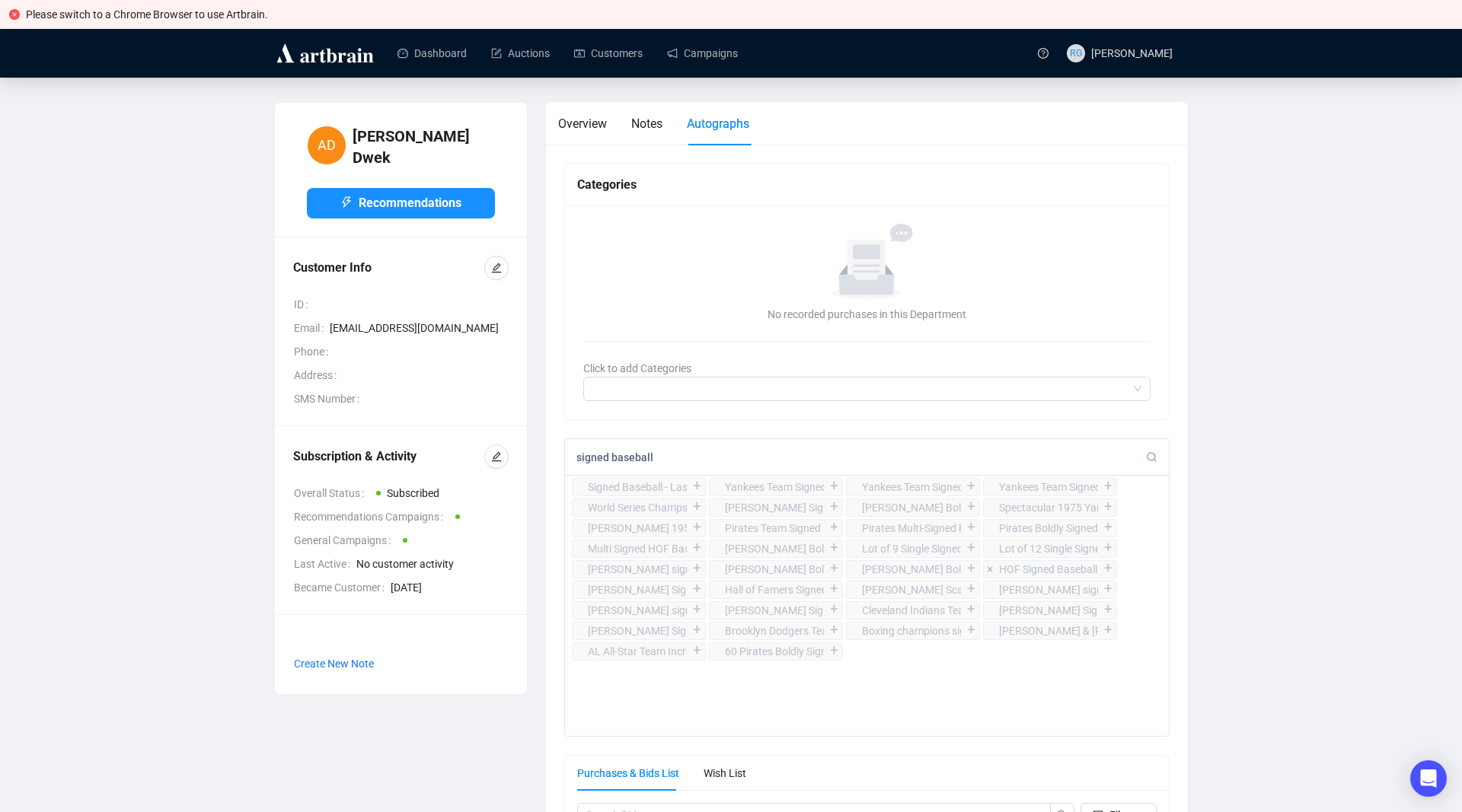
type input "signed baseball"
click at [1096, 570] on div "HOF Signed Baseball Lot" at bounding box center [1049, 570] width 99 height 17
click at [1105, 567] on div "+" at bounding box center [1108, 569] width 17 height 15
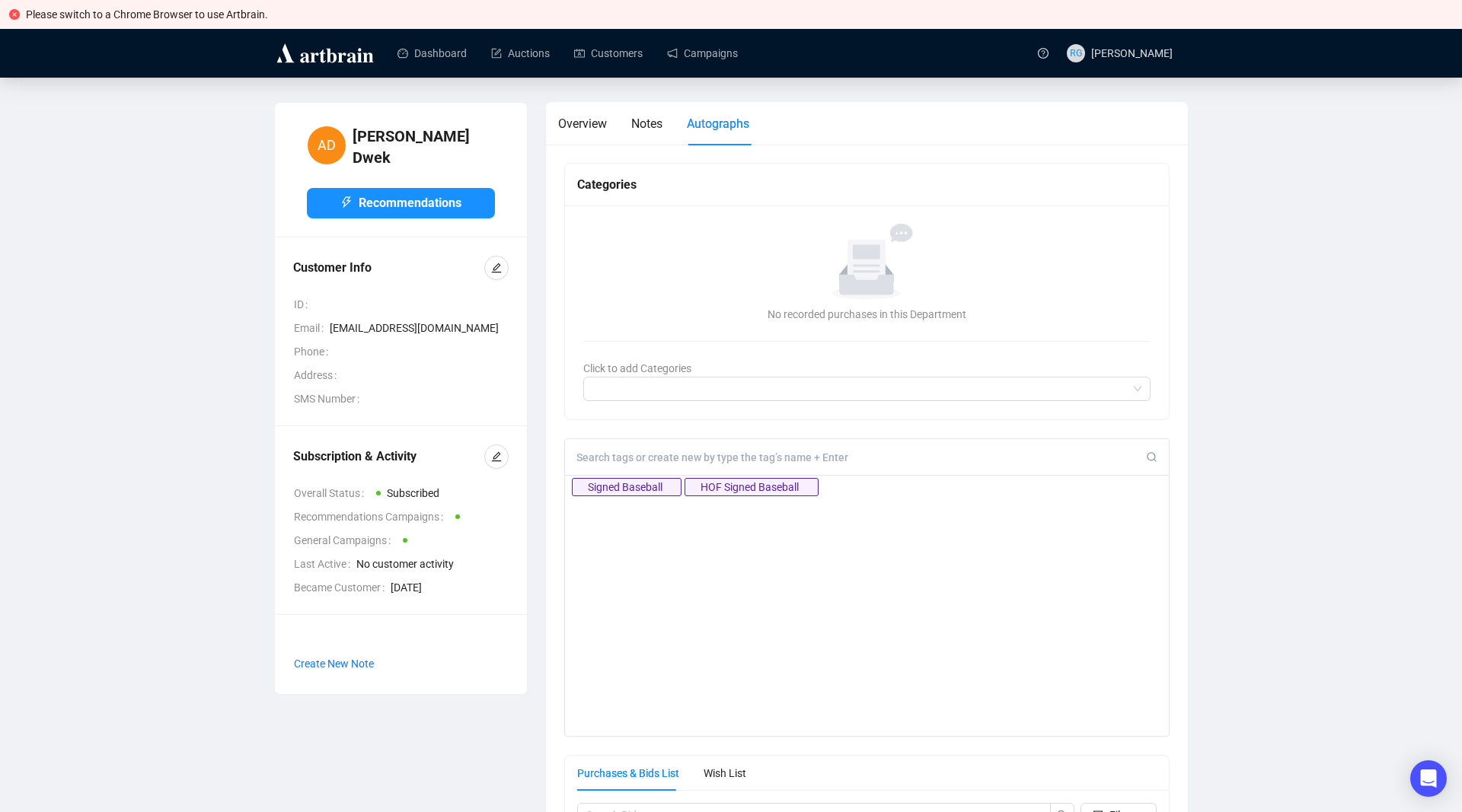
click at [787, 453] on input at bounding box center [861, 458] width 570 height 14
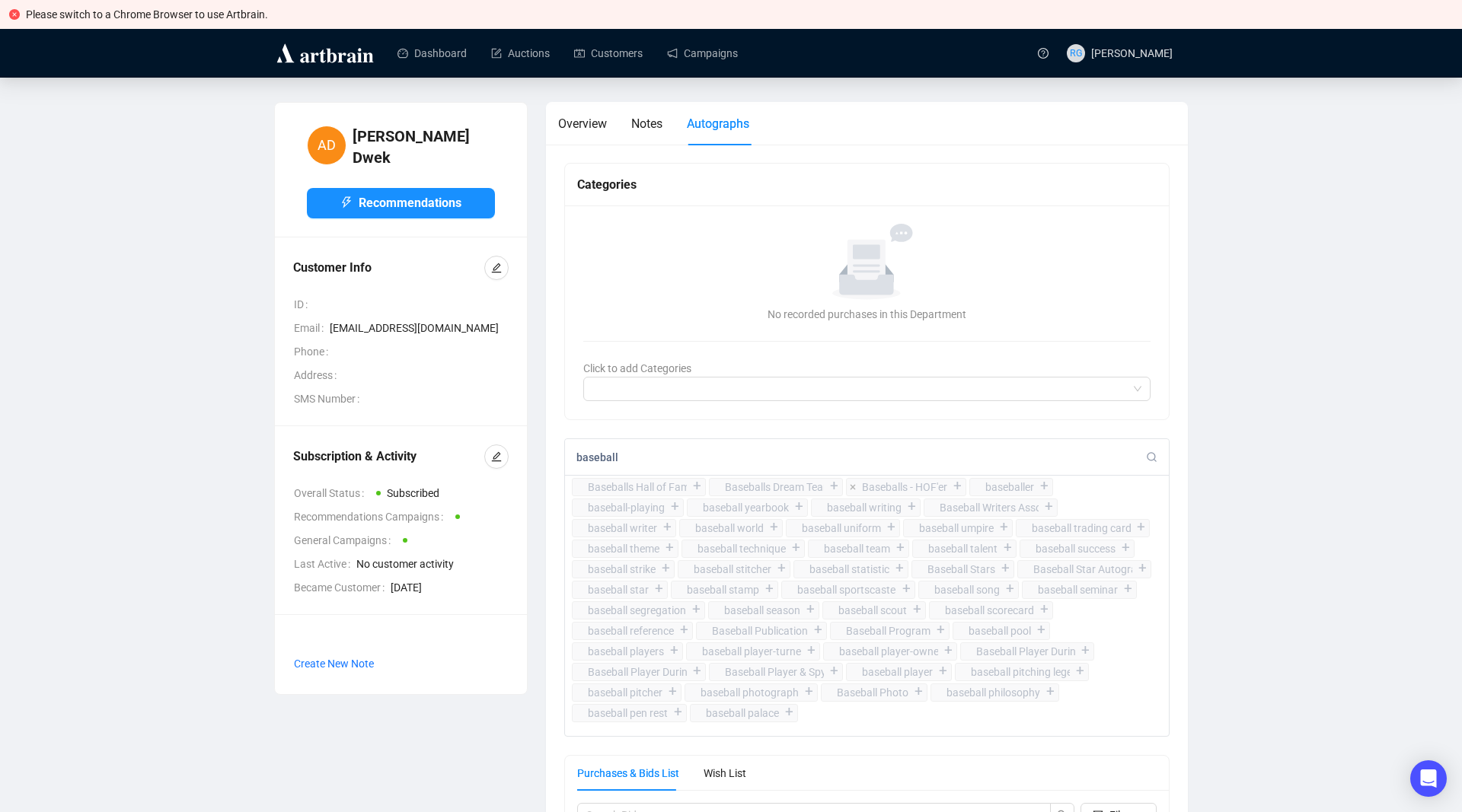
type input "baseball"
click at [957, 485] on div "+" at bounding box center [957, 486] width 17 height 15
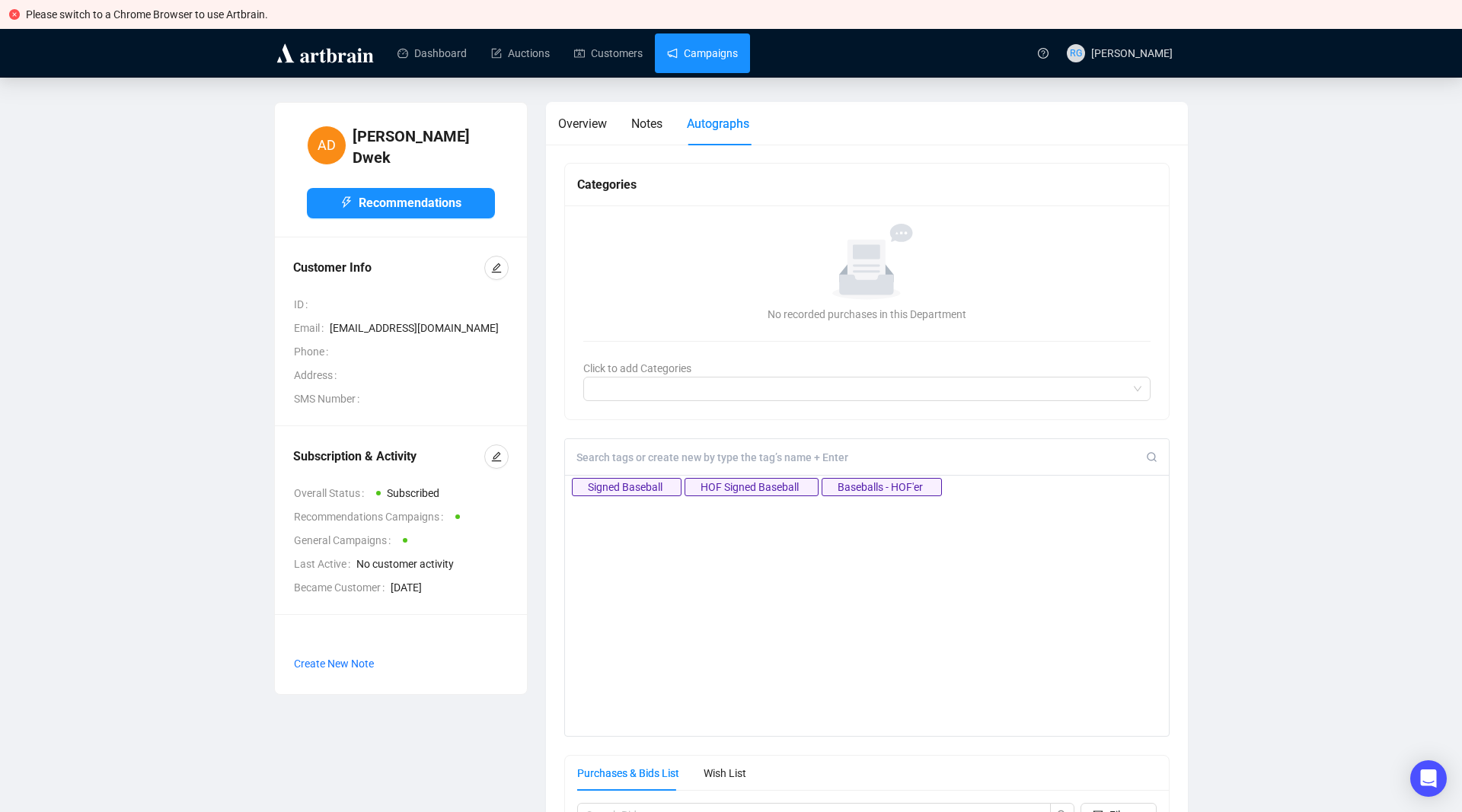
click at [707, 49] on link "Campaigns" at bounding box center [703, 54] width 71 height 40
